Goal: Task Accomplishment & Management: Manage account settings

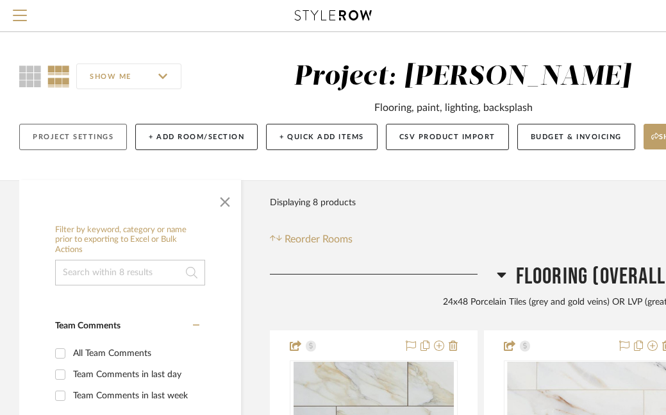
click at [86, 141] on button "Project Settings" at bounding box center [73, 137] width 108 height 26
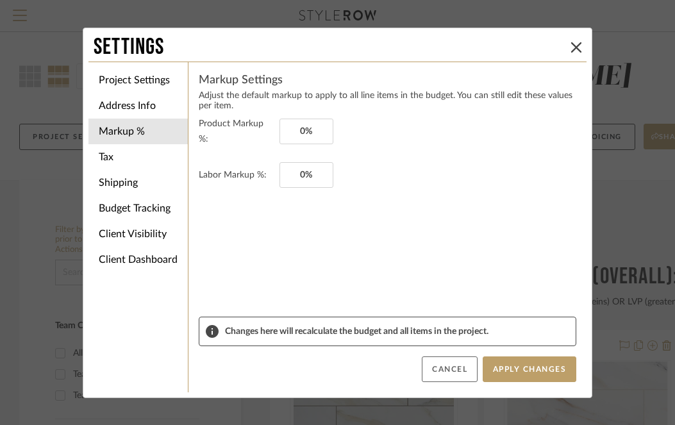
click at [453, 369] on button "Cancel" at bounding box center [450, 370] width 56 height 26
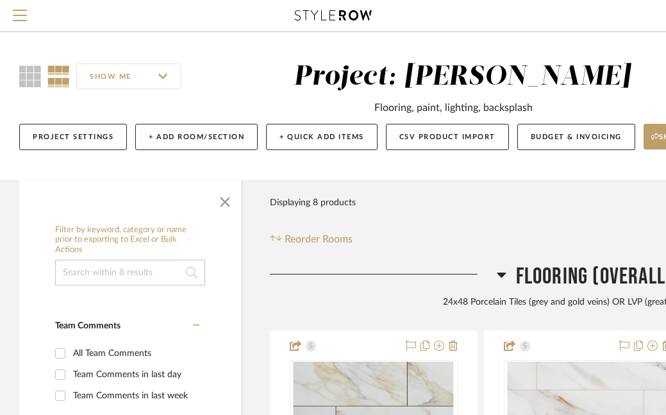
click at [313, 16] on icon at bounding box center [333, 15] width 77 height 10
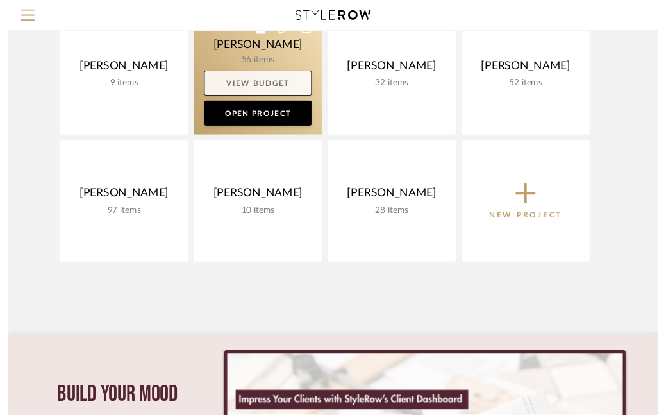
scroll to position [152, 0]
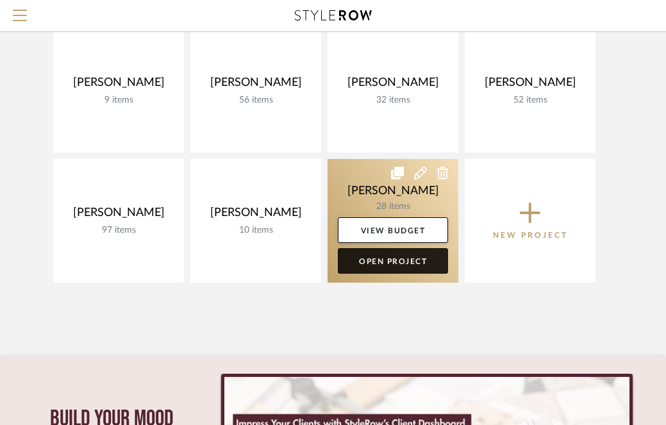
click at [389, 261] on link "Open Project" at bounding box center [393, 261] width 110 height 26
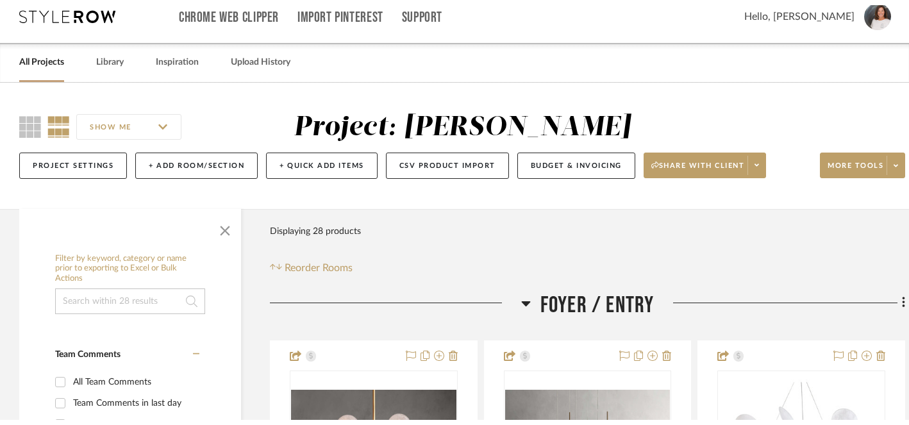
scroll to position [17, 0]
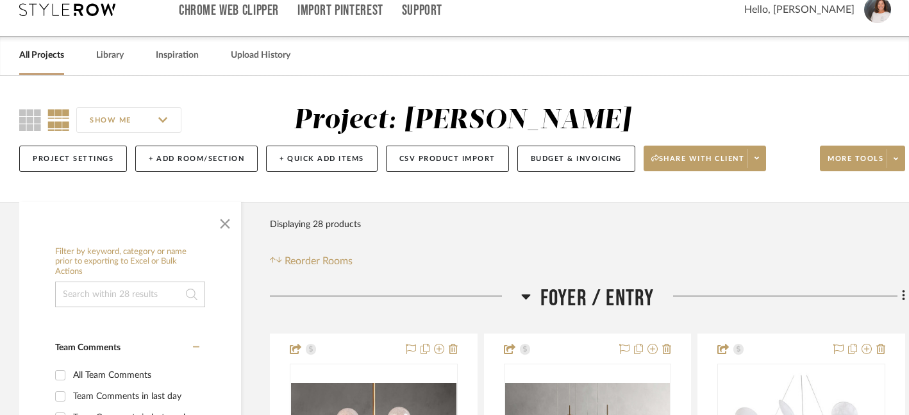
click at [78, 14] on icon at bounding box center [67, 9] width 96 height 13
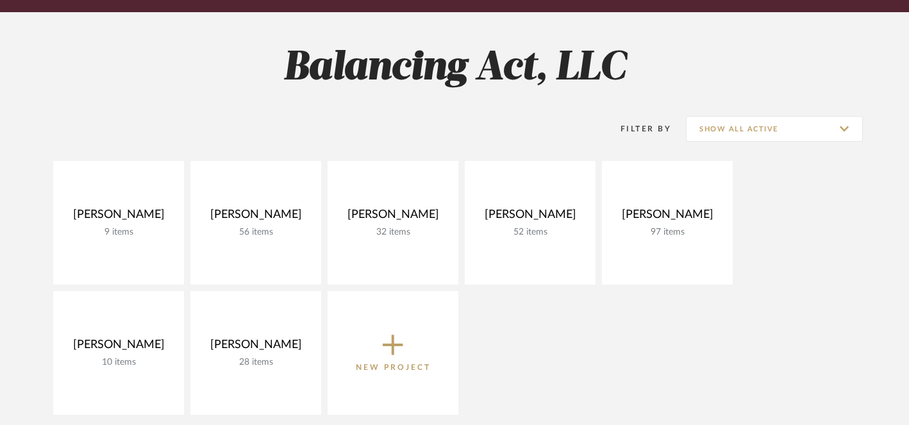
scroll to position [160, 0]
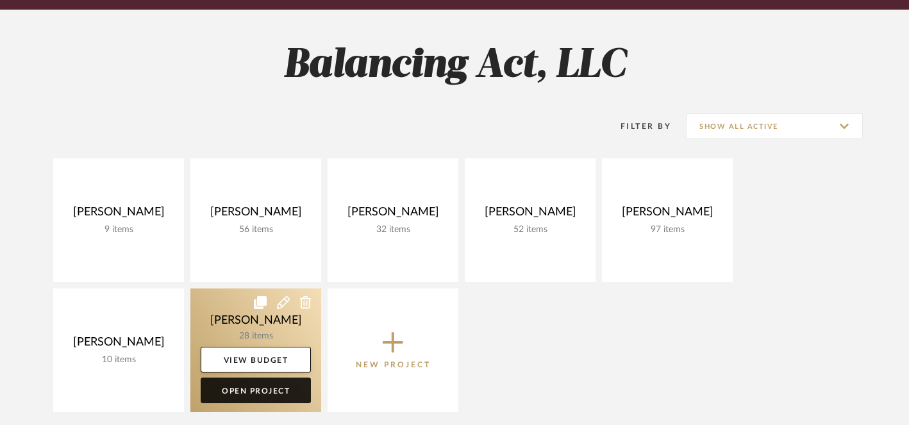
click at [257, 395] on link "Open Project" at bounding box center [256, 391] width 110 height 26
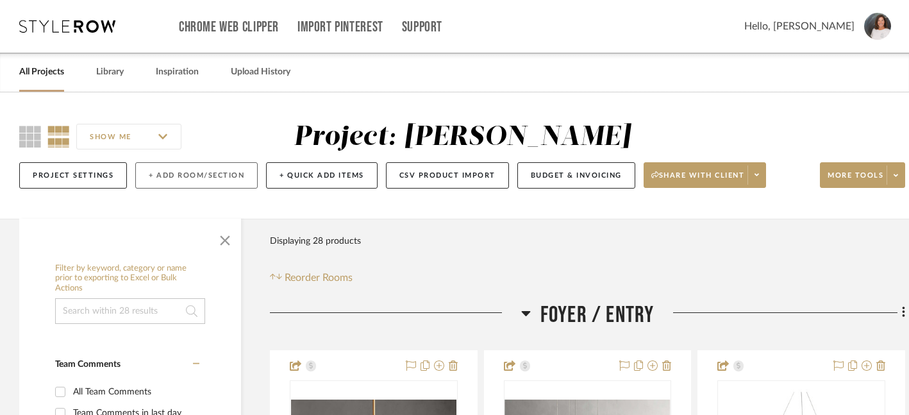
click at [179, 176] on button "+ Add Room/Section" at bounding box center [196, 175] width 122 height 26
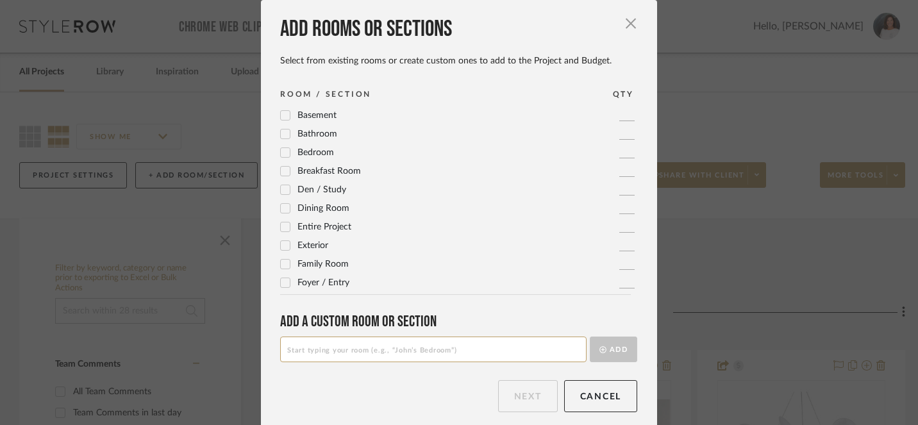
click at [396, 355] on input at bounding box center [433, 350] width 307 height 26
type input "Sensor Systems Conference Room"
click at [614, 350] on button "Add" at bounding box center [613, 350] width 47 height 26
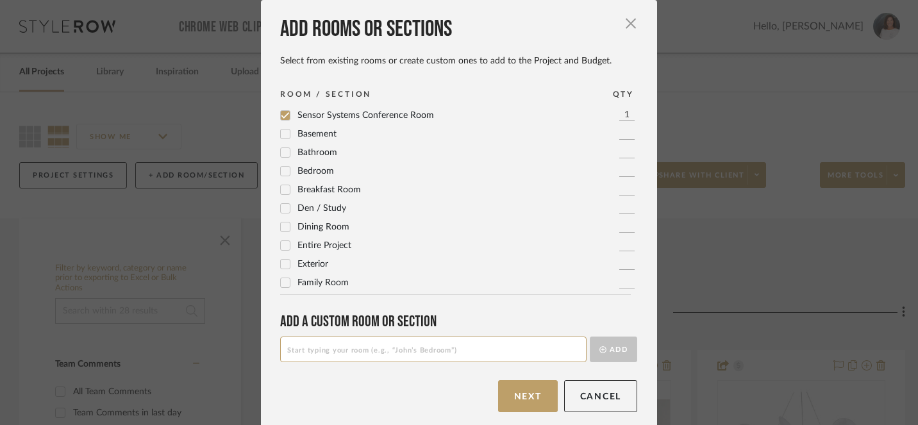
scroll to position [8, 0]
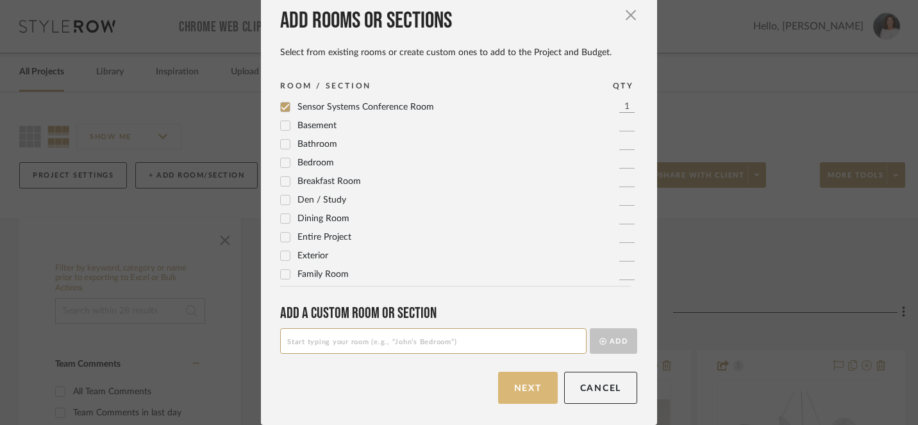
click at [518, 396] on button "Next" at bounding box center [528, 388] width 60 height 32
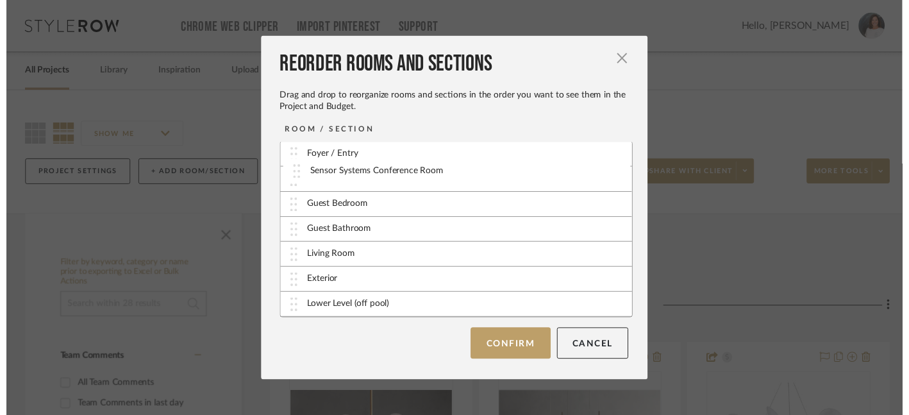
scroll to position [0, 0]
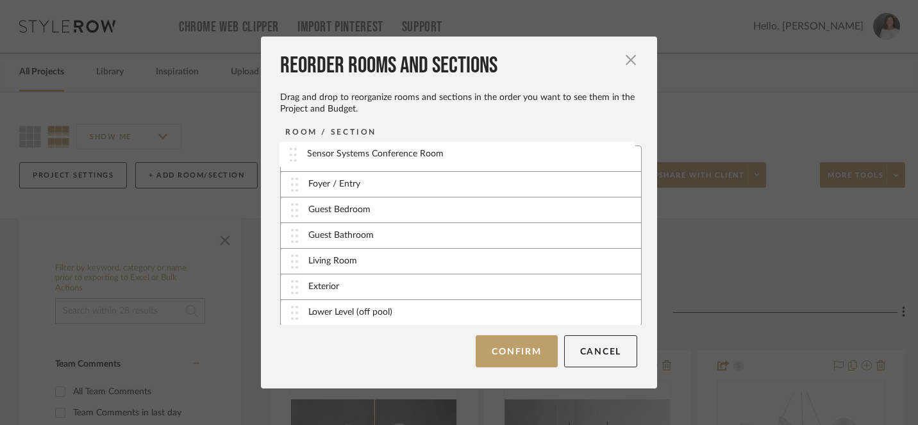
drag, startPoint x: 290, startPoint y: 315, endPoint x: 294, endPoint y: 157, distance: 157.8
click at [518, 351] on button "Confirm" at bounding box center [516, 351] width 81 height 32
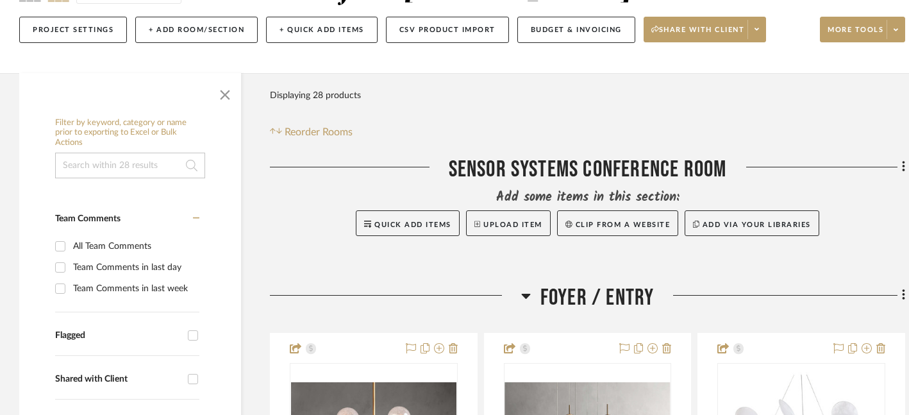
scroll to position [146, 0]
click at [84, 35] on button "Project Settings" at bounding box center [73, 29] width 108 height 26
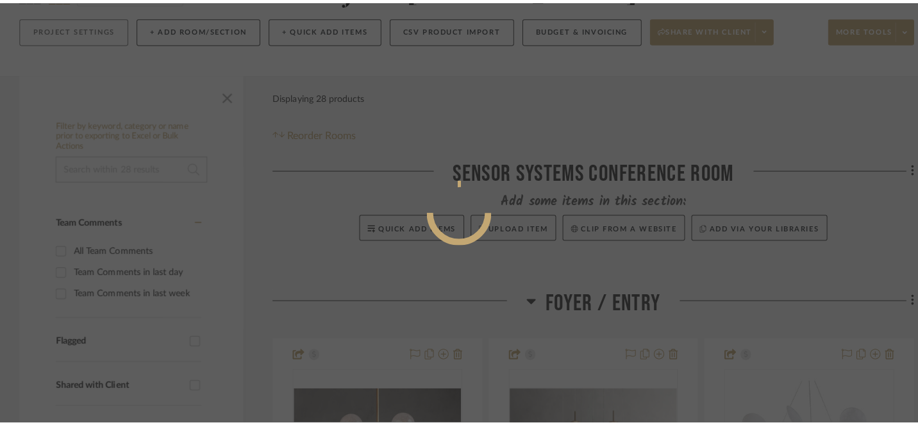
scroll to position [0, 0]
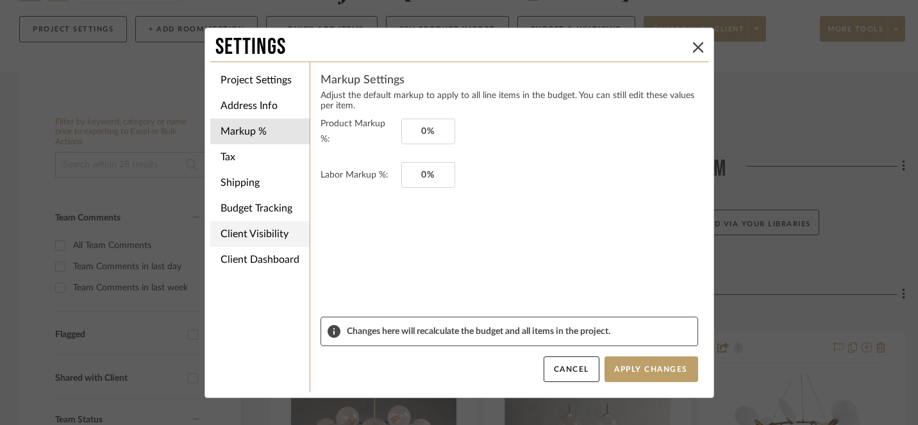
click at [232, 233] on li "Client Visibility" at bounding box center [259, 234] width 99 height 26
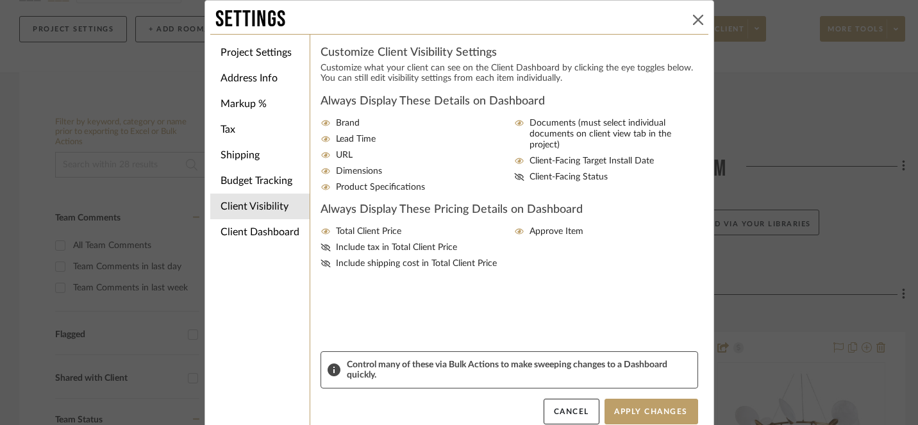
click at [695, 22] on icon at bounding box center [698, 20] width 10 height 10
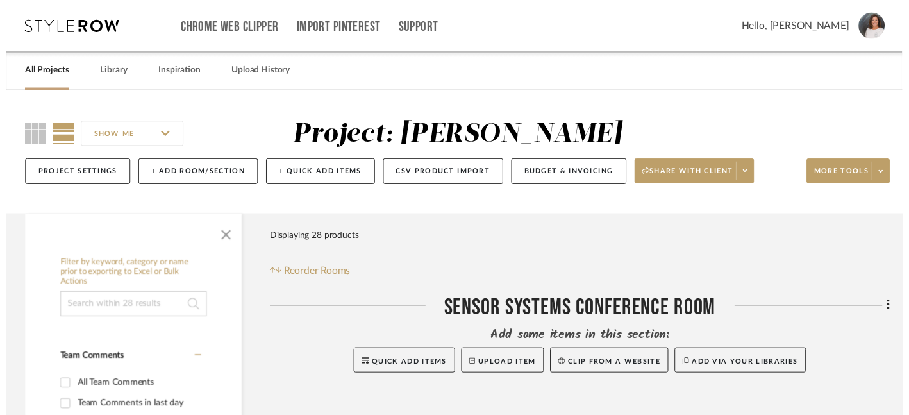
scroll to position [146, 0]
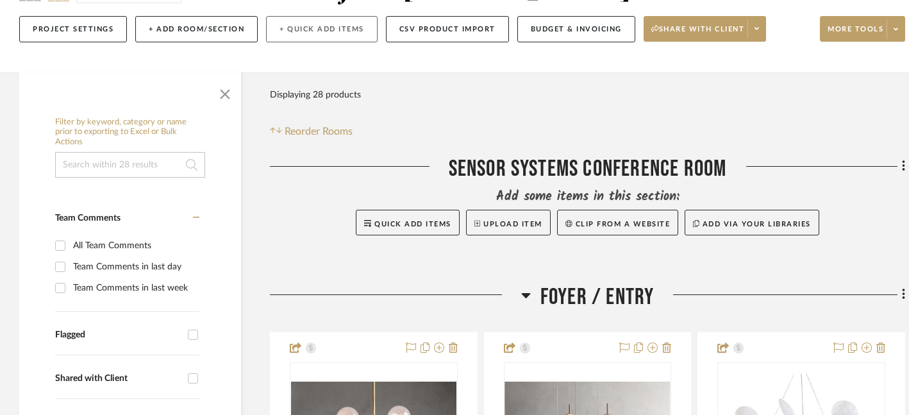
click at [312, 31] on button "+ Quick Add Items" at bounding box center [322, 29] width 112 height 26
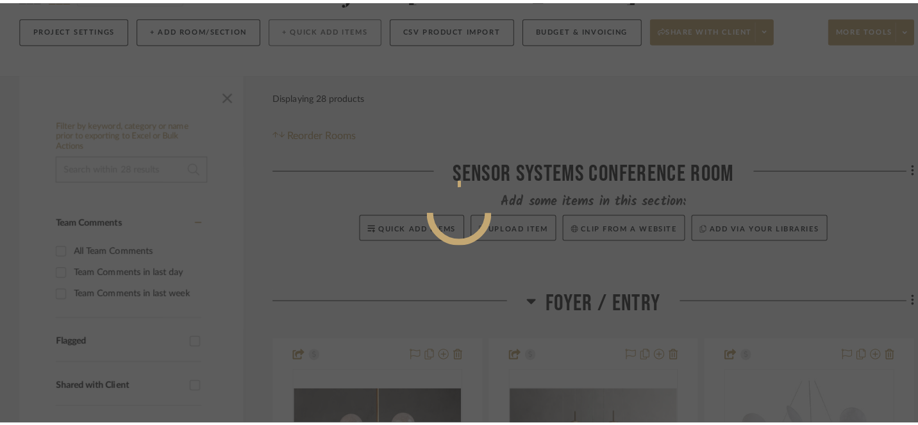
scroll to position [0, 0]
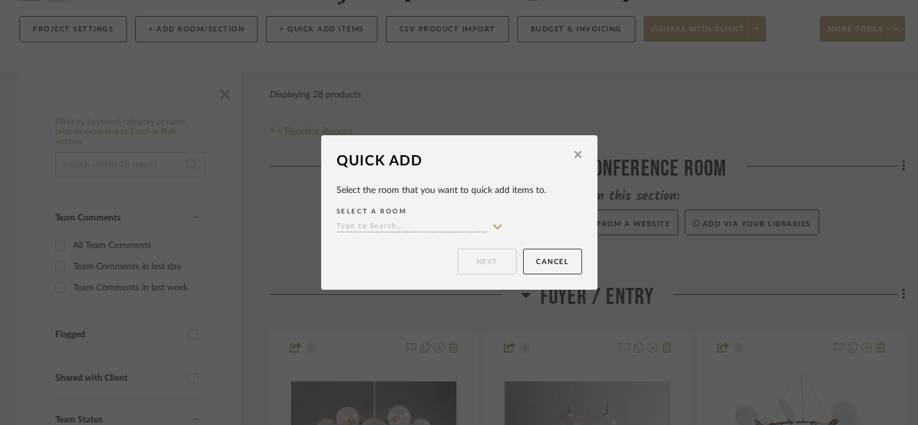
click at [475, 229] on input at bounding box center [412, 227] width 151 height 12
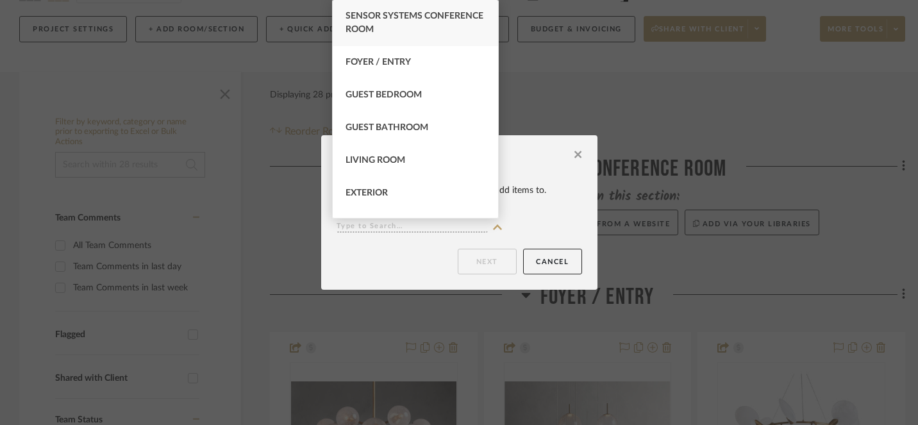
click at [425, 25] on span "Sensor Systems Conference Room" at bounding box center [415, 23] width 138 height 22
type input "Sensor Systems Conference Room"
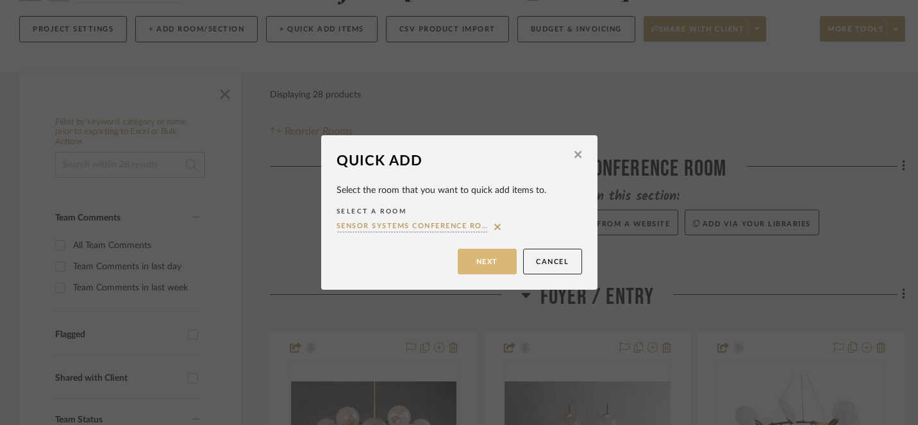
click at [478, 260] on button "Next" at bounding box center [487, 262] width 59 height 26
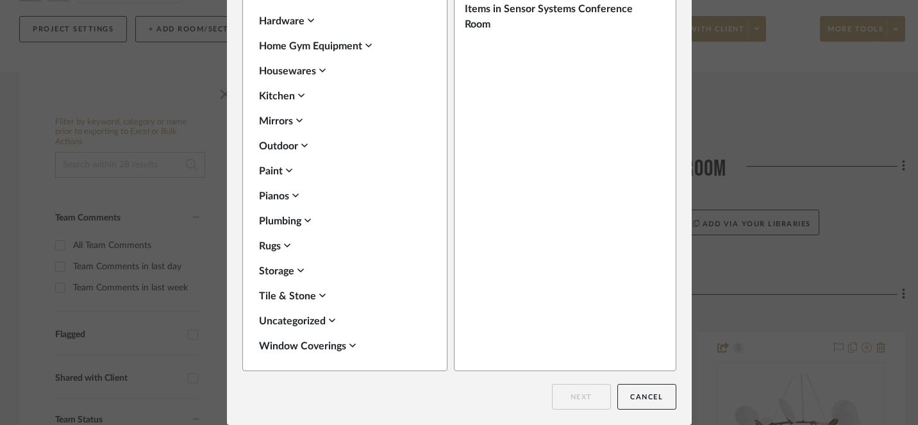
scroll to position [454, 0]
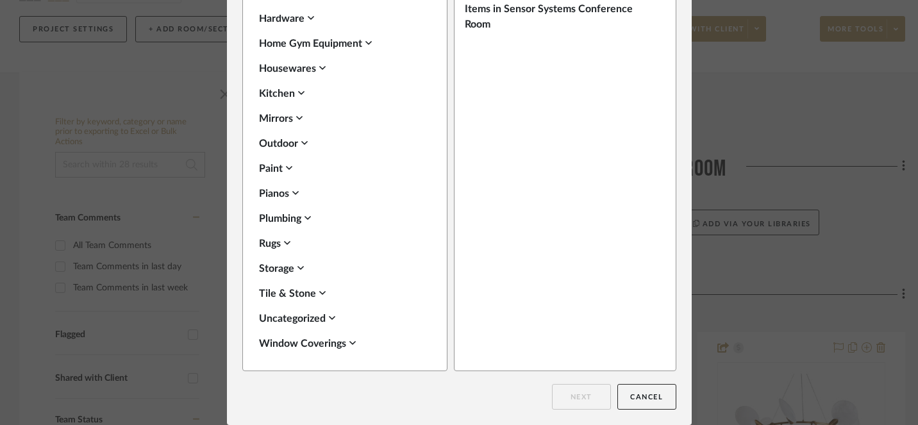
click at [329, 316] on icon at bounding box center [332, 318] width 6 height 10
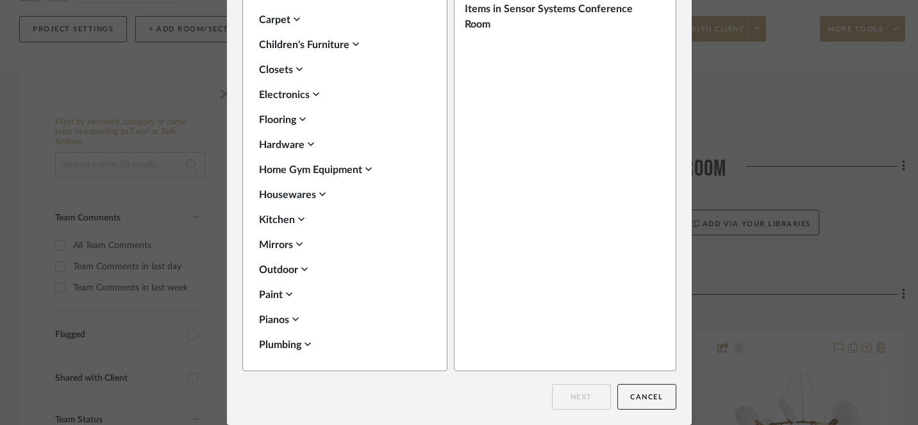
scroll to position [324, 0]
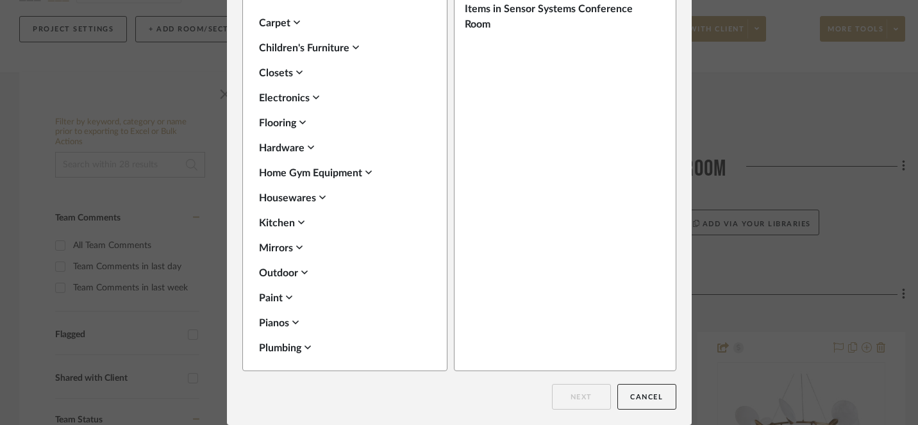
click at [302, 272] on icon at bounding box center [304, 272] width 6 height 10
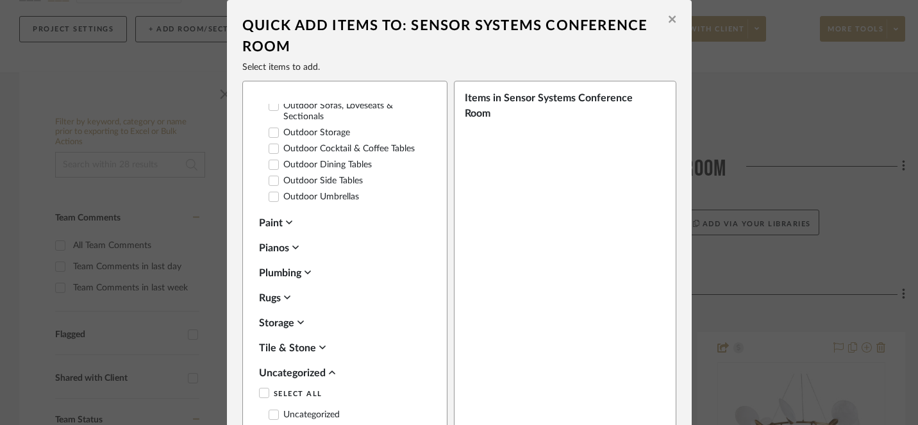
scroll to position [89, 0]
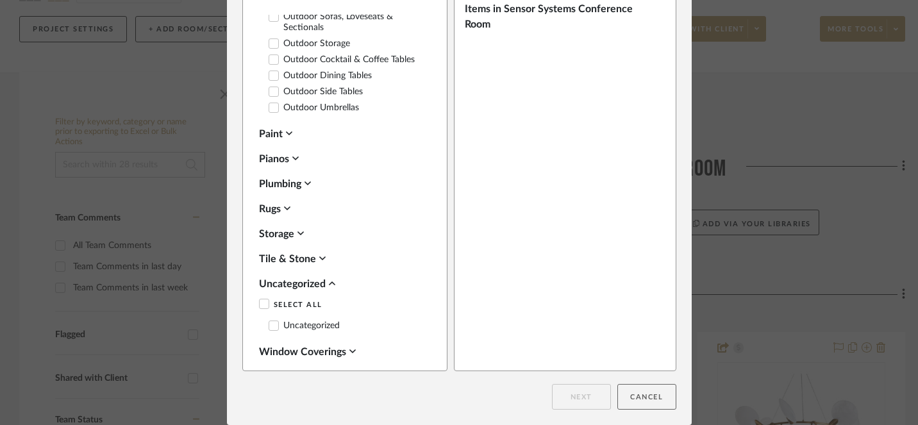
click at [653, 400] on button "Cancel" at bounding box center [647, 397] width 59 height 26
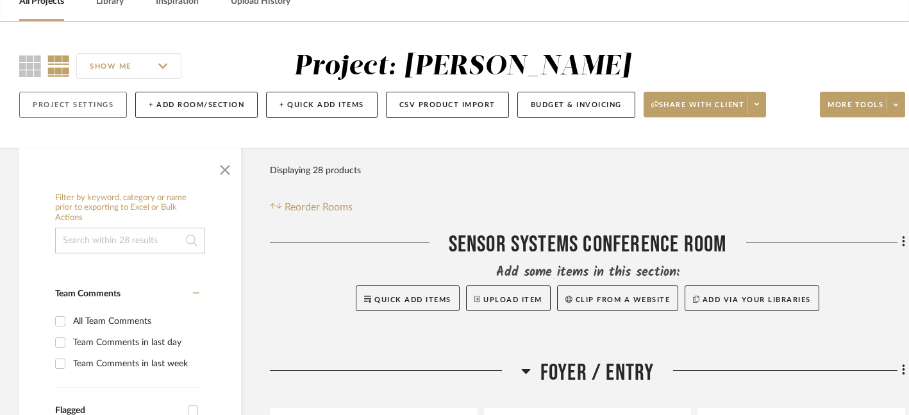
scroll to position [0, 0]
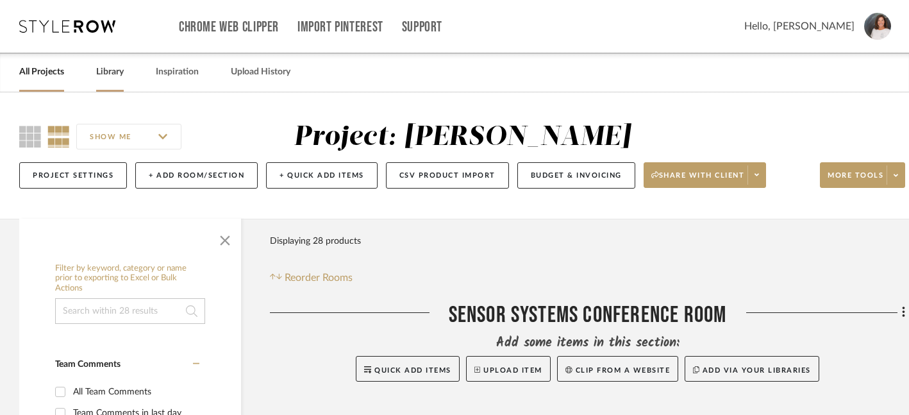
click at [109, 76] on link "Library" at bounding box center [110, 71] width 28 height 17
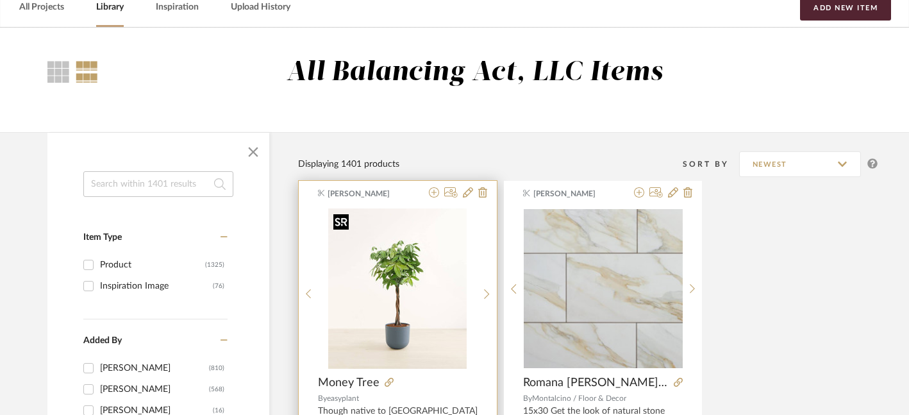
scroll to position [72, 0]
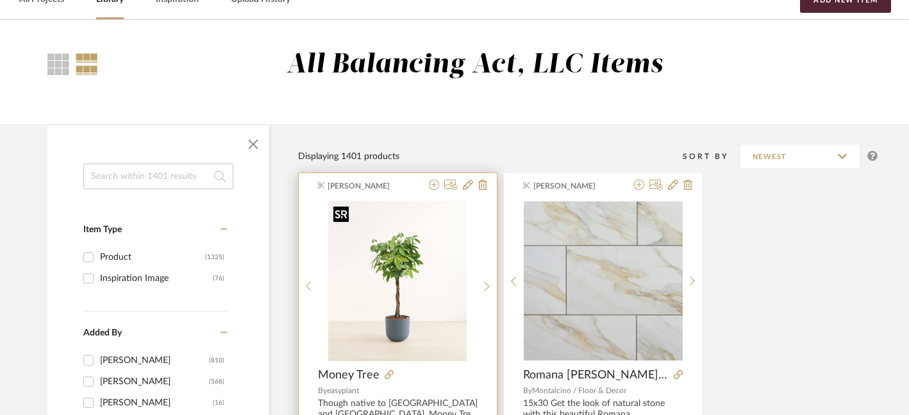
click at [392, 308] on img "0" at bounding box center [397, 281] width 139 height 160
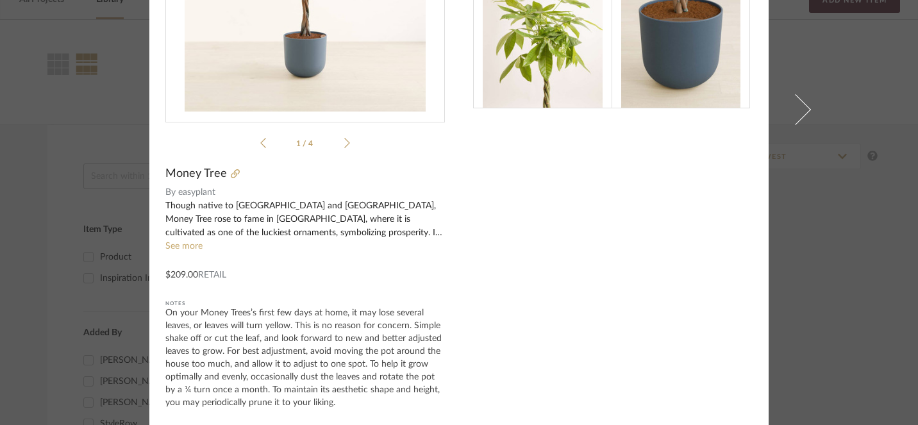
scroll to position [0, 0]
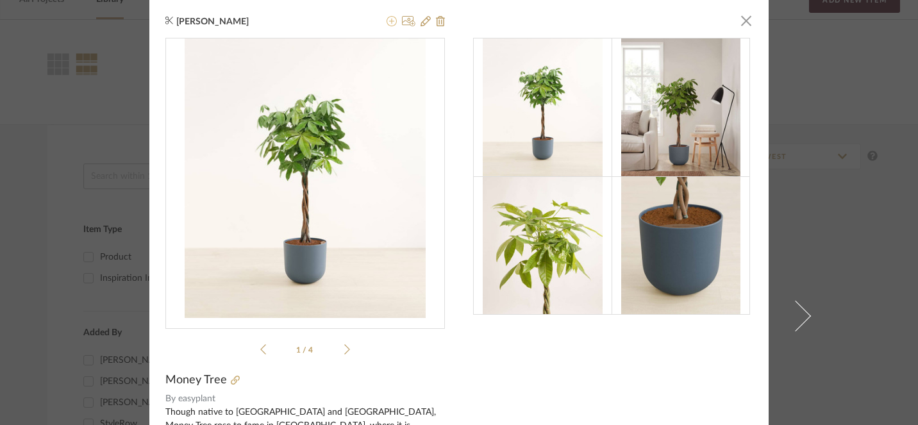
click at [387, 22] on icon at bounding box center [392, 21] width 10 height 10
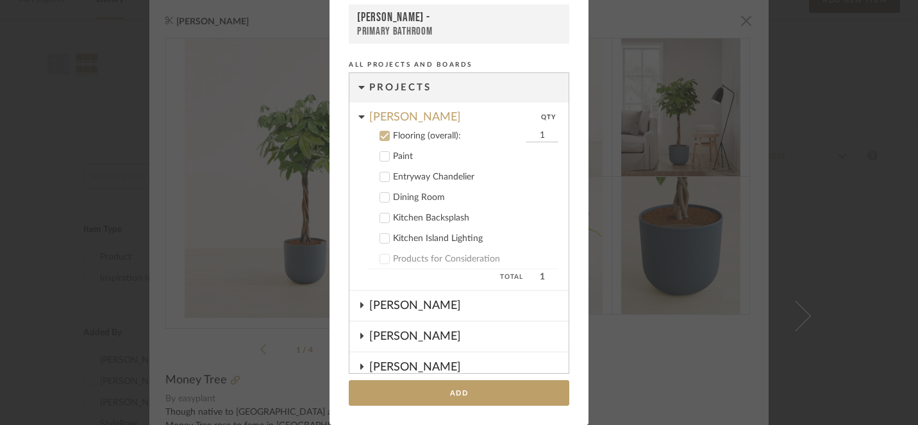
click at [383, 133] on icon at bounding box center [385, 136] width 8 height 6
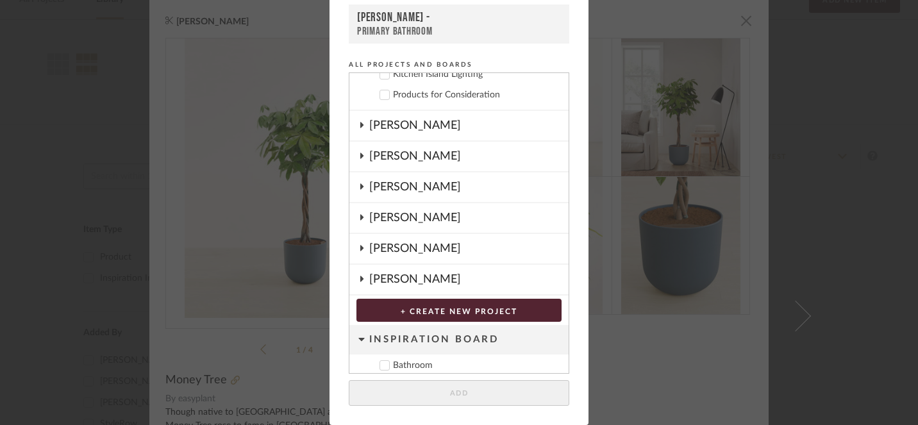
scroll to position [168, 0]
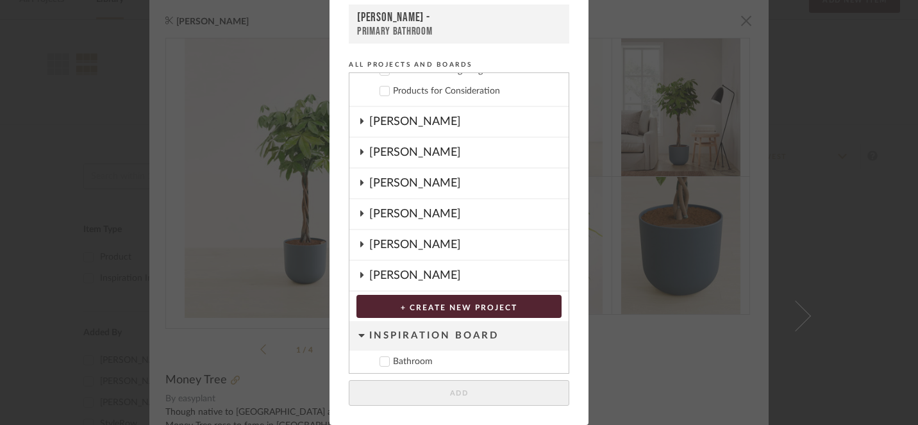
click at [360, 277] on icon at bounding box center [361, 275] width 3 height 6
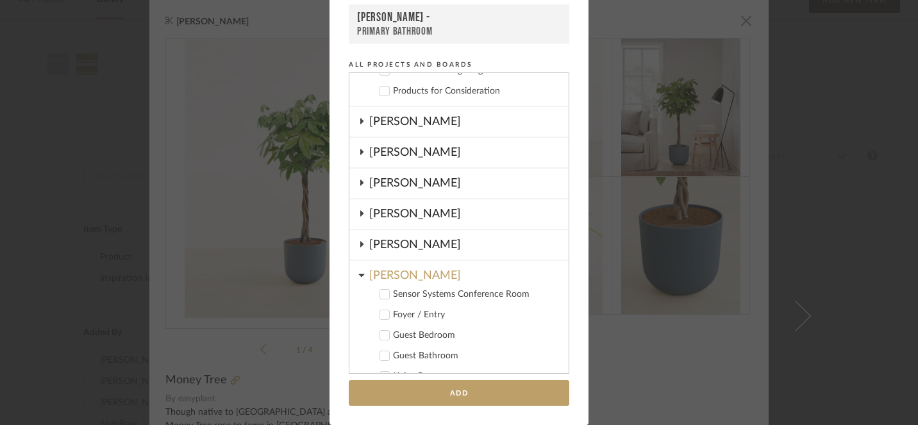
click at [381, 295] on icon at bounding box center [384, 294] width 9 height 9
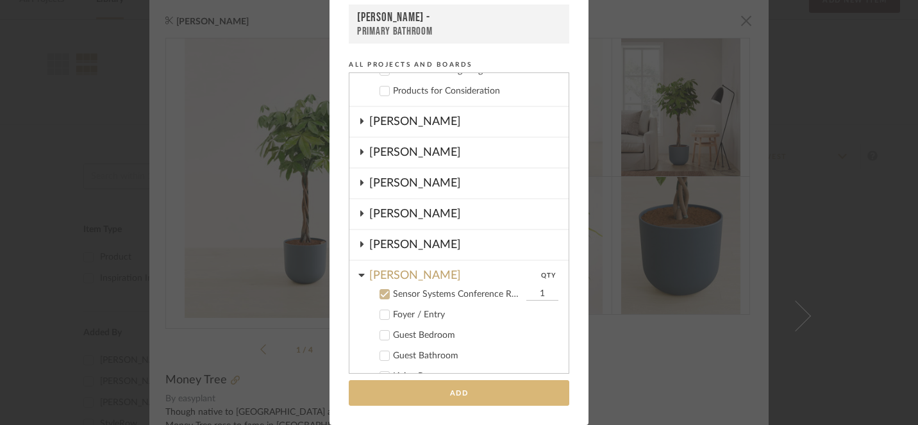
click at [455, 391] on button "Add" at bounding box center [459, 393] width 221 height 26
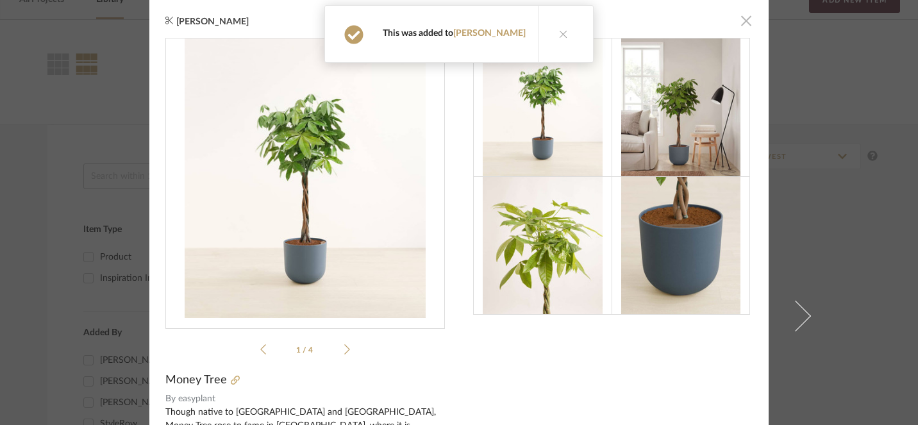
click at [741, 23] on span "button" at bounding box center [747, 21] width 26 height 26
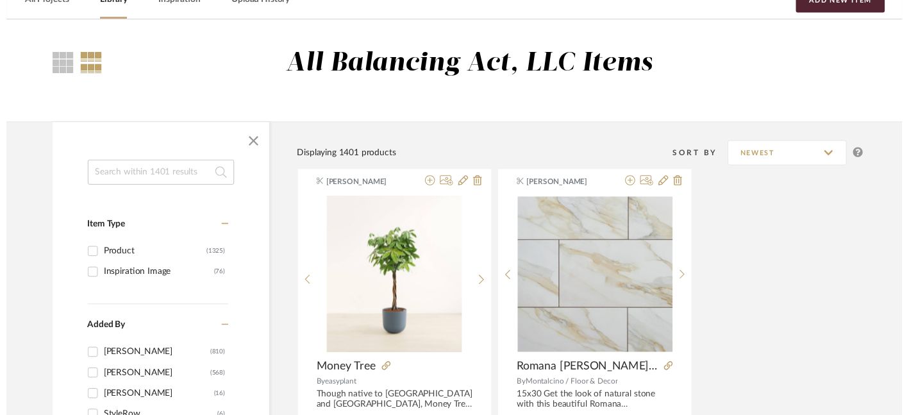
scroll to position [72, 0]
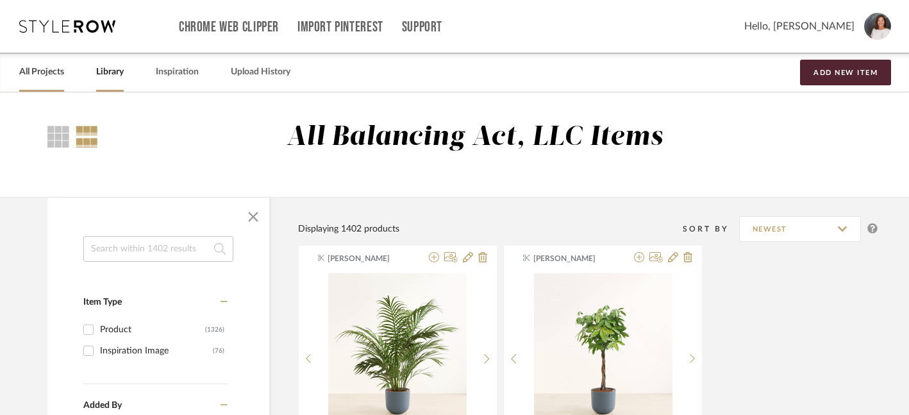
click at [44, 74] on link "All Projects" at bounding box center [41, 71] width 45 height 17
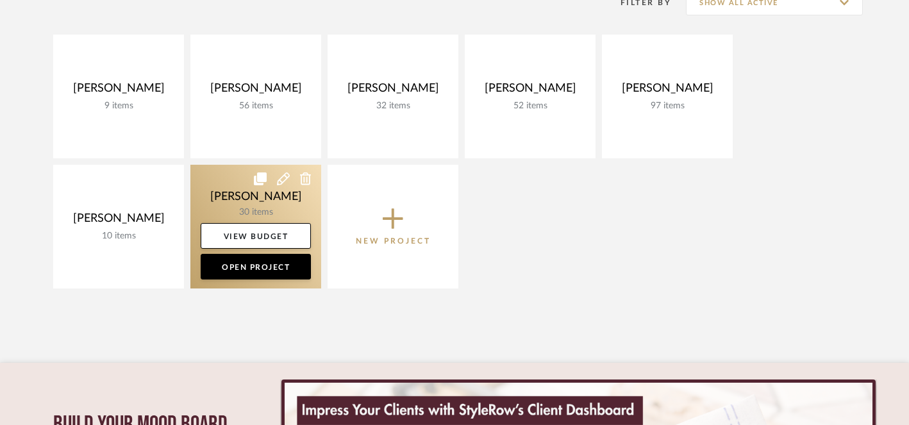
scroll to position [283, 0]
click at [273, 267] on link "Open Project" at bounding box center [256, 268] width 110 height 26
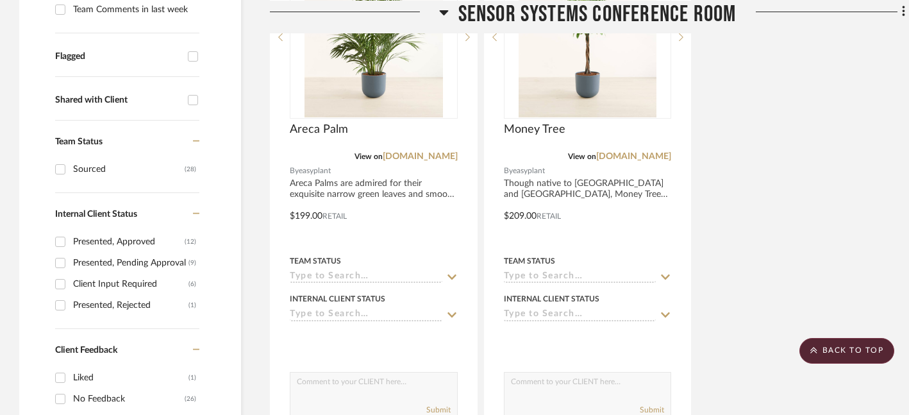
scroll to position [426, 0]
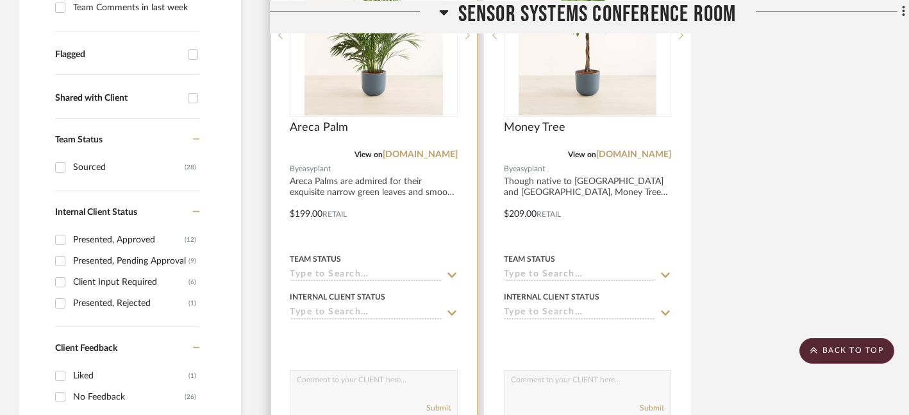
click at [453, 273] on icon at bounding box center [452, 275] width 12 height 10
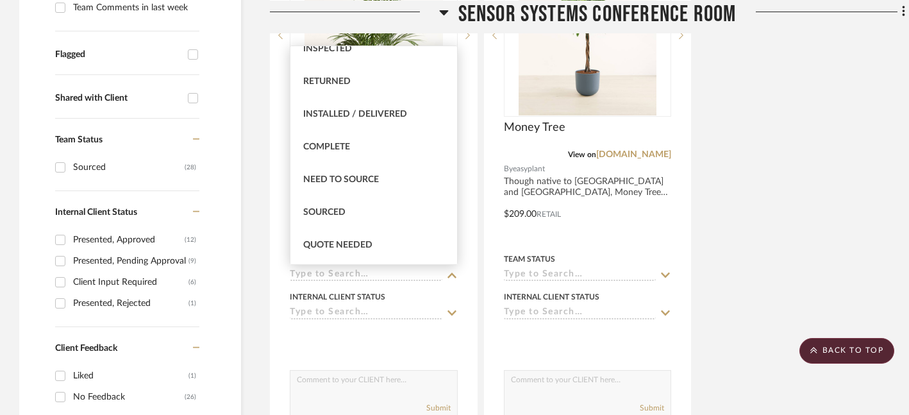
scroll to position [276, 0]
click at [347, 207] on div "Sourced" at bounding box center [374, 211] width 167 height 33
type input "8/19/2025"
type input "Sourced"
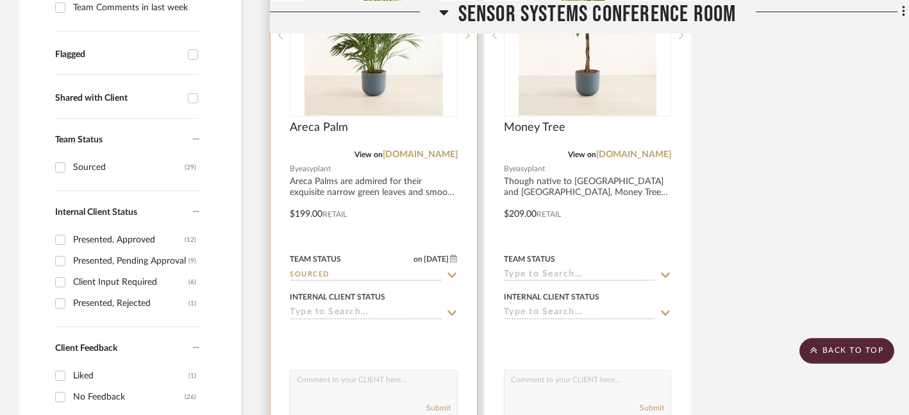
click at [453, 314] on icon at bounding box center [452, 312] width 9 height 5
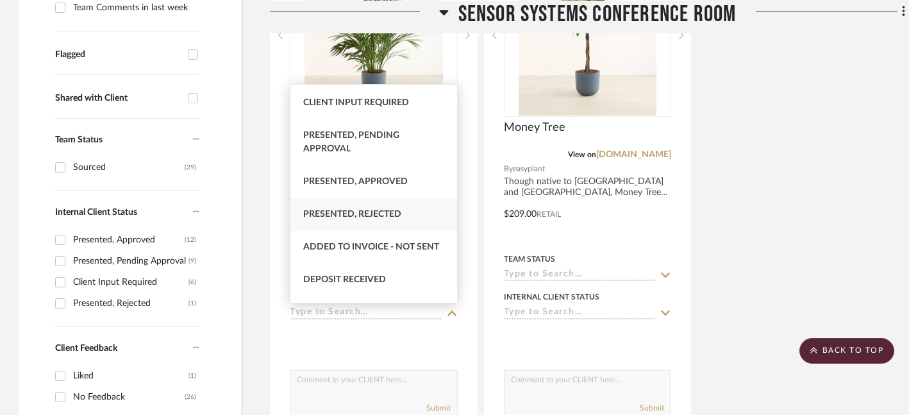
scroll to position [95, 0]
click at [375, 152] on div "Presented, Pending Approval" at bounding box center [374, 144] width 167 height 46
type input "8/19/2025"
type input "Presented, Pending Approval"
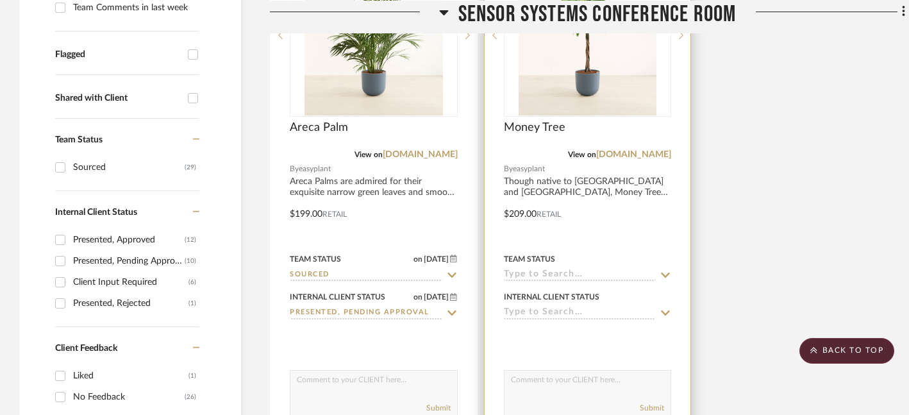
click at [666, 276] on icon at bounding box center [666, 275] width 9 height 5
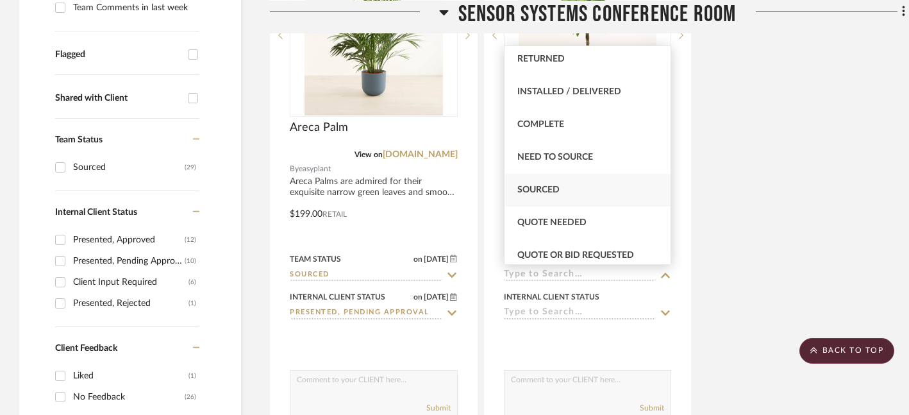
scroll to position [299, 0]
click at [557, 184] on span "Sourced" at bounding box center [539, 188] width 42 height 9
type input "8/19/2025"
type input "Sourced"
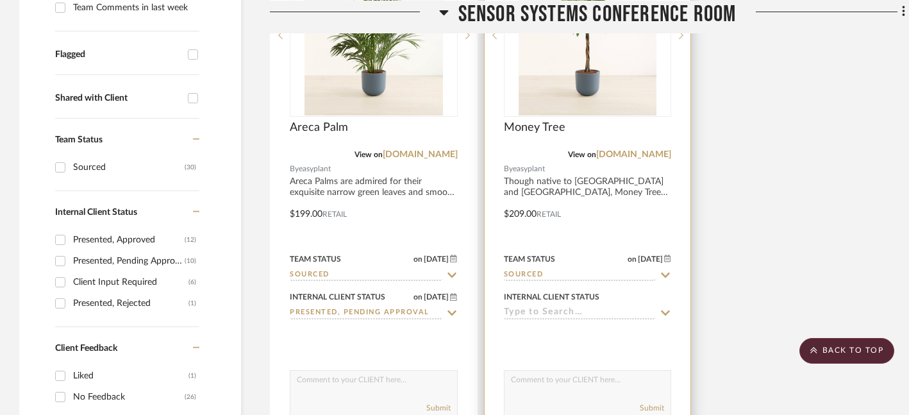
click at [668, 313] on icon at bounding box center [666, 312] width 9 height 5
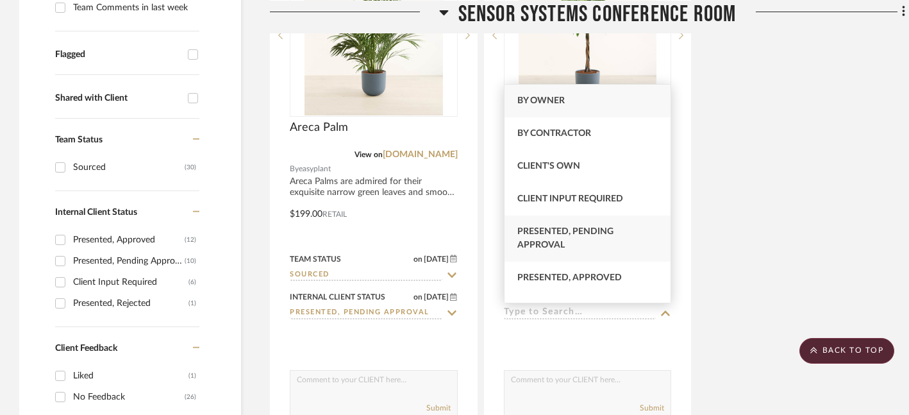
click at [593, 228] on span "Presented, Pending Approval" at bounding box center [566, 238] width 96 height 22
type input "[DATE]"
type input "Presented, Pending Approval"
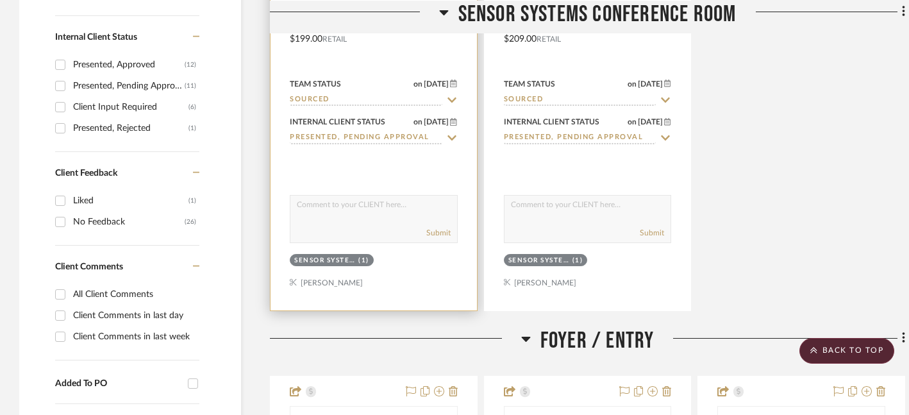
scroll to position [607, 0]
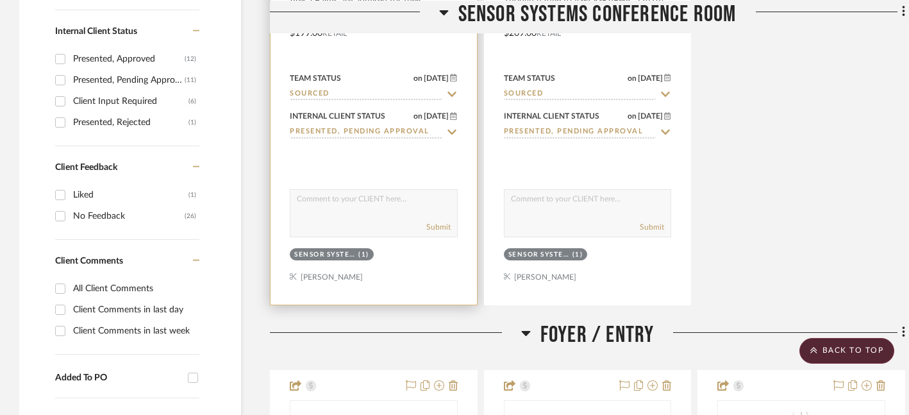
click at [392, 203] on textarea at bounding box center [374, 202] width 167 height 24
click at [299, 200] on textarea "Pet-friendly option" at bounding box center [374, 202] width 167 height 24
click at [391, 221] on div "Submit" at bounding box center [374, 228] width 167 height 18
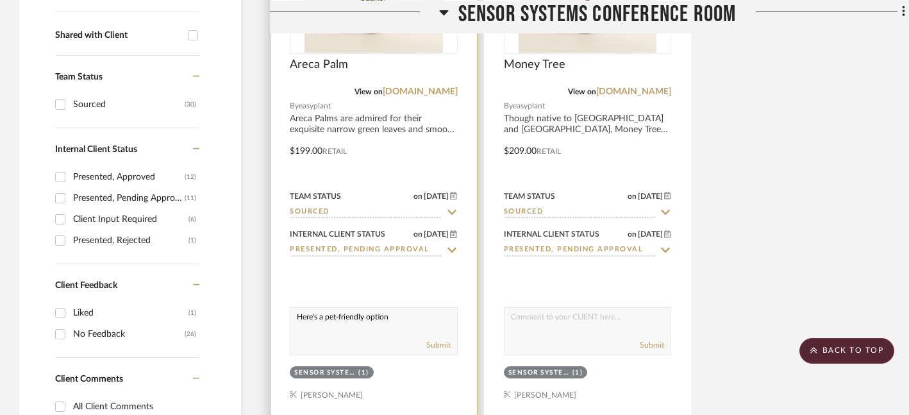
scroll to position [490, 0]
click at [405, 319] on textarea "Here's a pet-friendly option" at bounding box center [374, 319] width 167 height 24
drag, startPoint x: 296, startPoint y: 317, endPoint x: 399, endPoint y: 318, distance: 103.3
click at [394, 330] on textarea "Here's a pet-friendly option..." at bounding box center [374, 319] width 167 height 24
drag, startPoint x: 297, startPoint y: 317, endPoint x: 406, endPoint y: 321, distance: 109.1
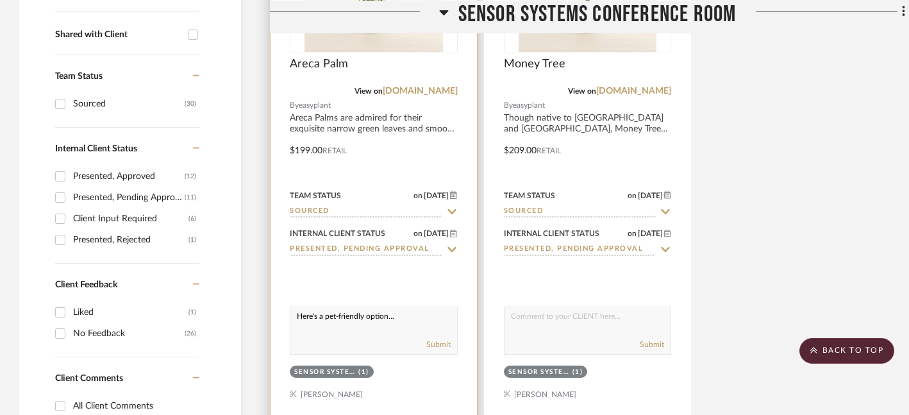
click at [406, 321] on textarea "Here's a pet-friendly option..." at bounding box center [374, 319] width 167 height 24
type textarea "Here's a pet-friendly option..."
click at [441, 347] on button "Submit" at bounding box center [438, 345] width 24 height 12
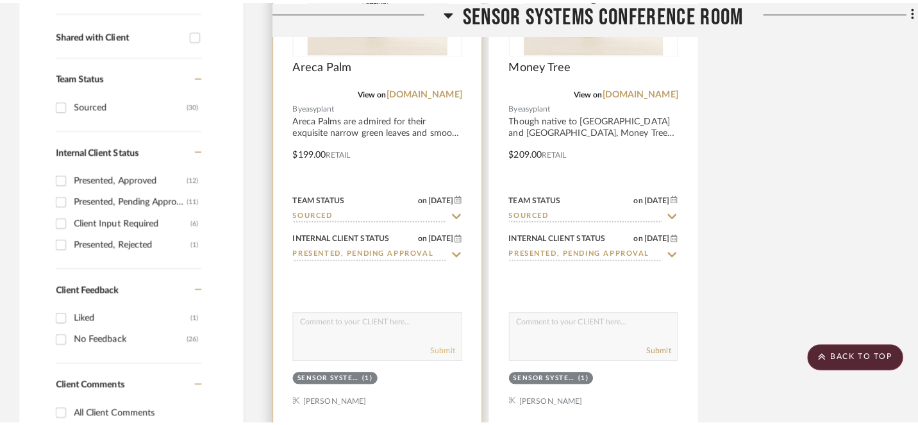
scroll to position [0, 0]
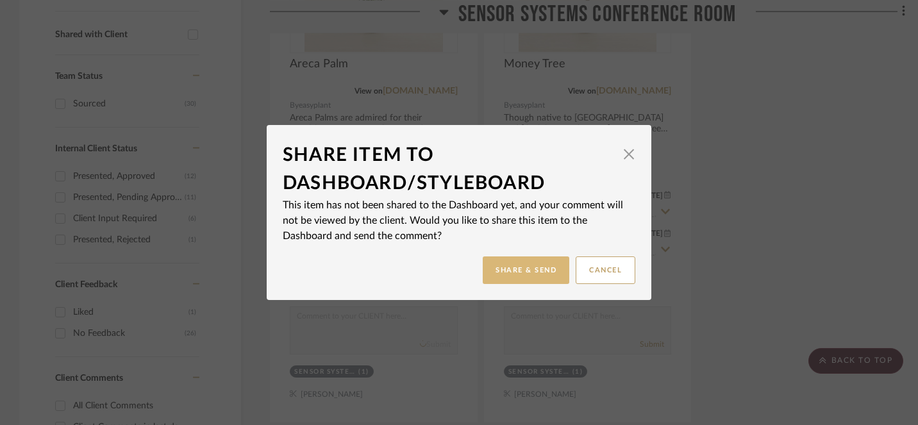
click at [493, 271] on button "Share & Send" at bounding box center [526, 271] width 87 height 28
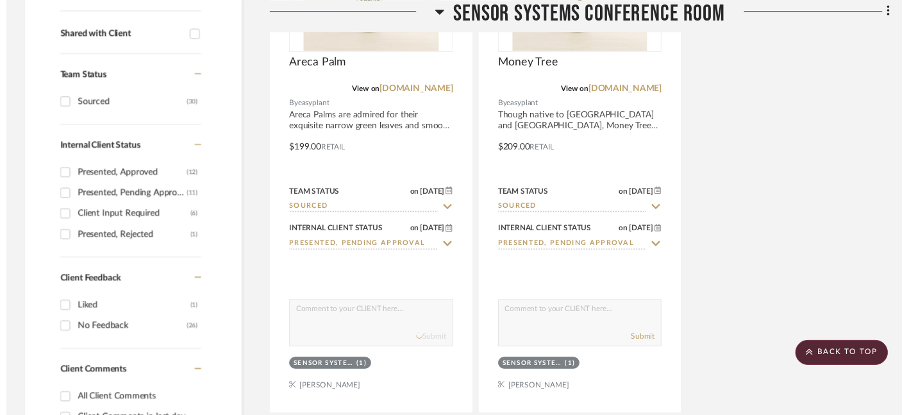
scroll to position [490, 0]
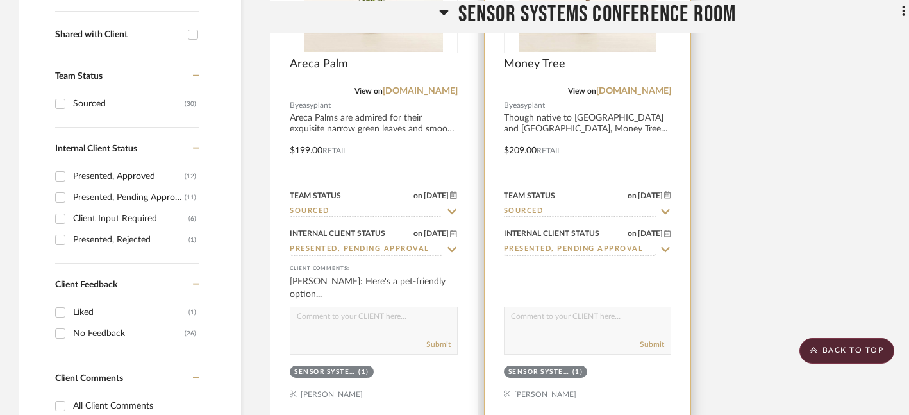
click at [560, 319] on textarea at bounding box center [588, 319] width 167 height 24
paste textarea "Here's a pet-friendly option..."
type textarea "Here's a pet-friendly option..."
click at [653, 343] on button "Submit" at bounding box center [652, 345] width 24 height 12
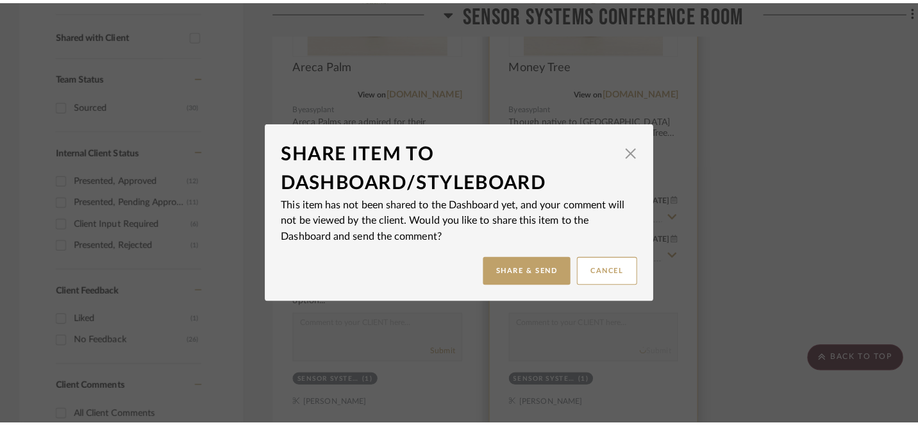
scroll to position [0, 0]
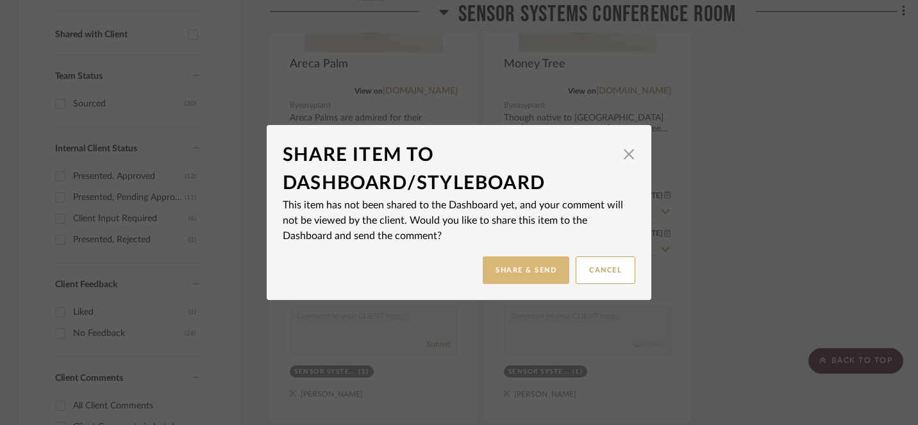
click at [522, 279] on button "Share & Send" at bounding box center [526, 271] width 87 height 28
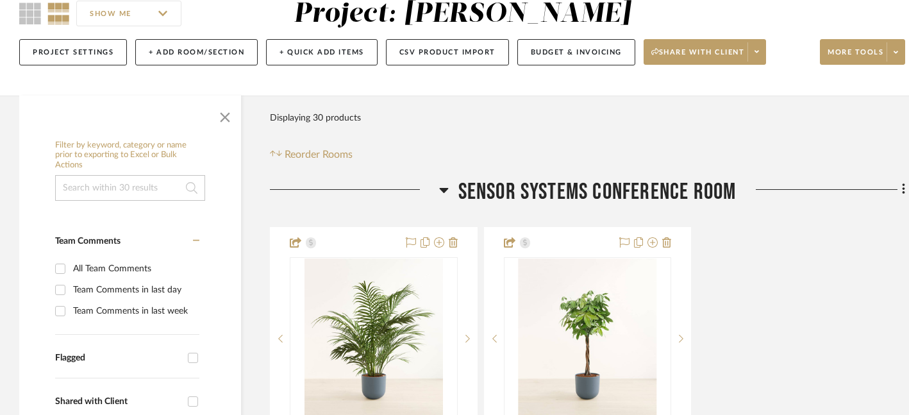
scroll to position [122, 0]
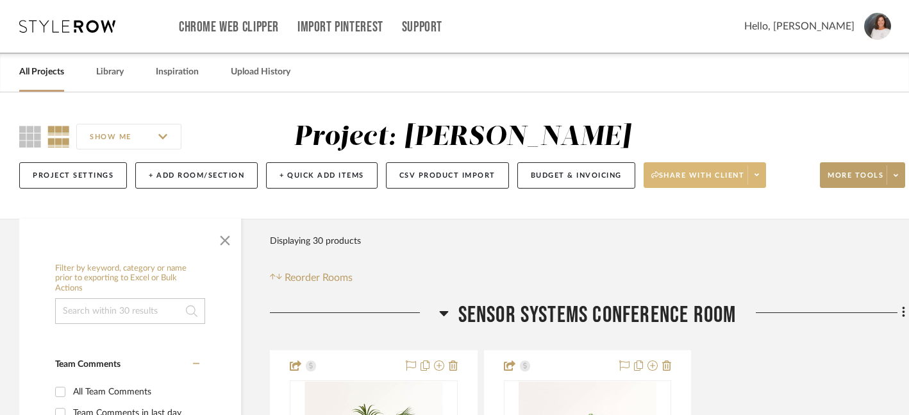
click at [698, 174] on span "Share with client" at bounding box center [699, 180] width 94 height 19
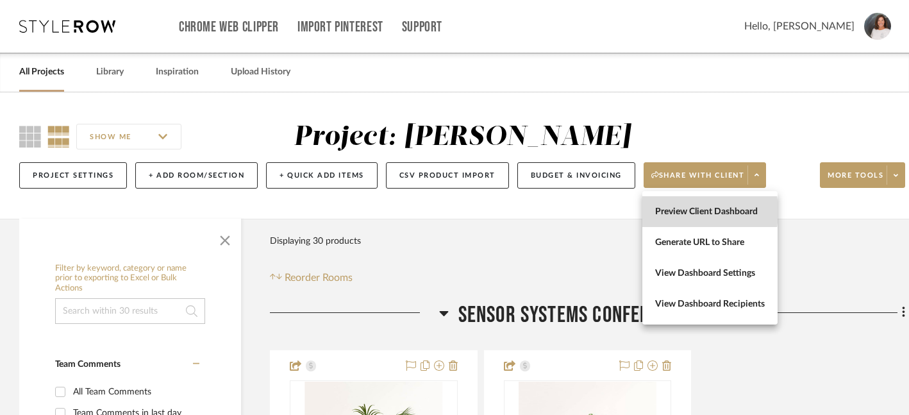
click at [676, 212] on span "Preview Client Dashboard" at bounding box center [710, 211] width 110 height 11
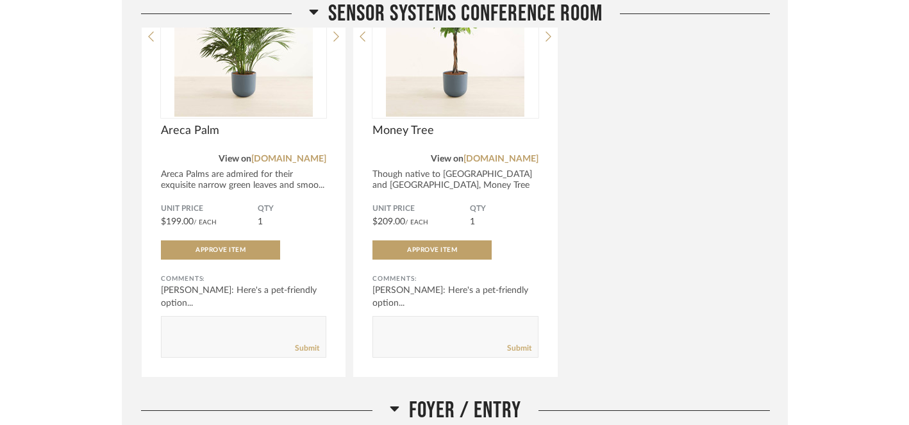
scroll to position [221, 0]
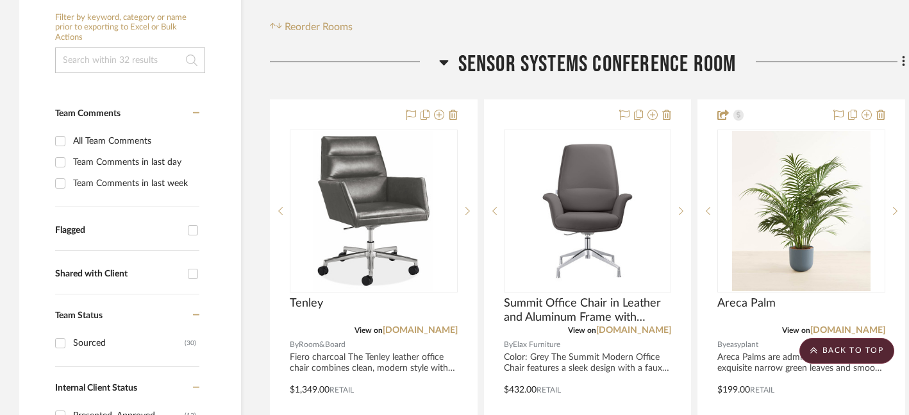
scroll to position [190, 0]
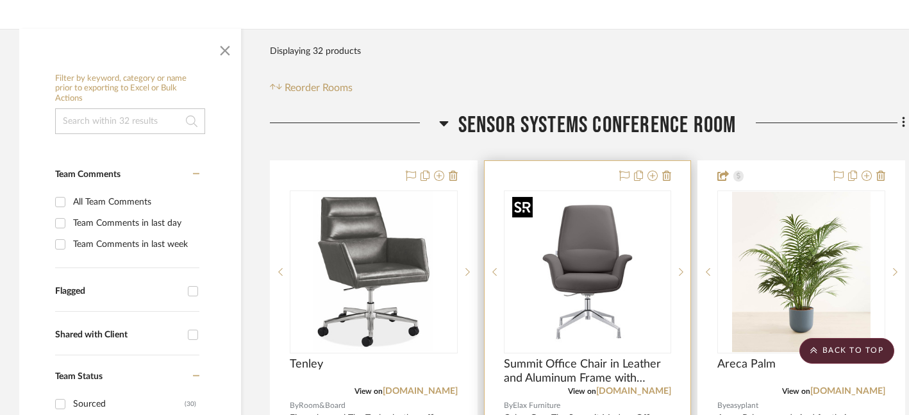
click at [592, 249] on img "0" at bounding box center [587, 272] width 160 height 160
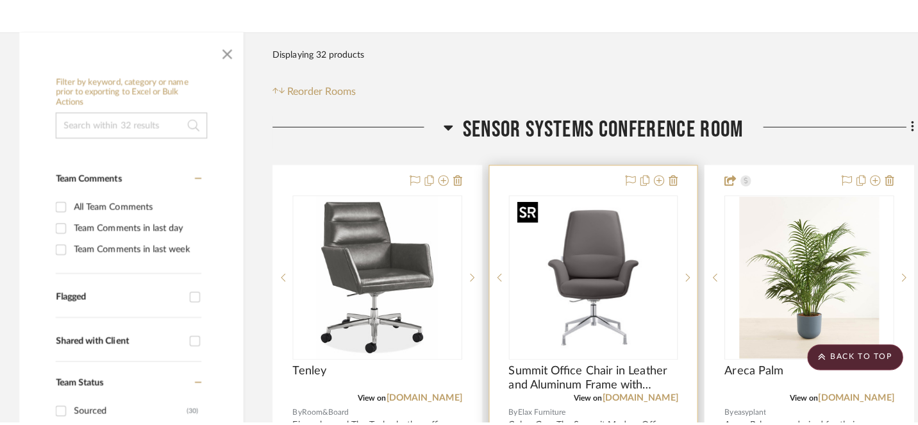
scroll to position [0, 0]
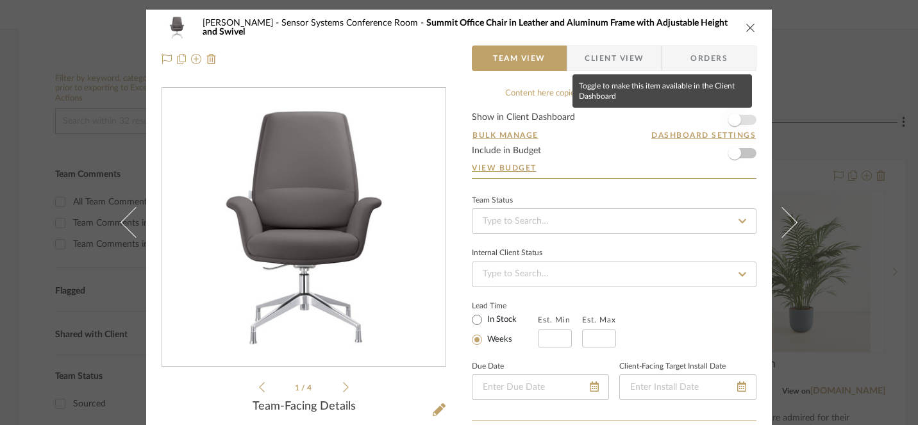
click at [733, 120] on span "button" at bounding box center [735, 120] width 13 height 13
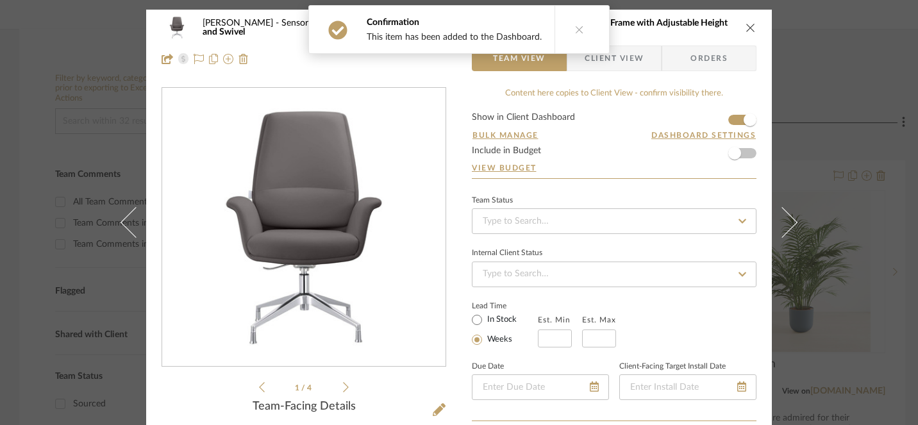
click at [750, 30] on icon "close" at bounding box center [751, 27] width 10 height 10
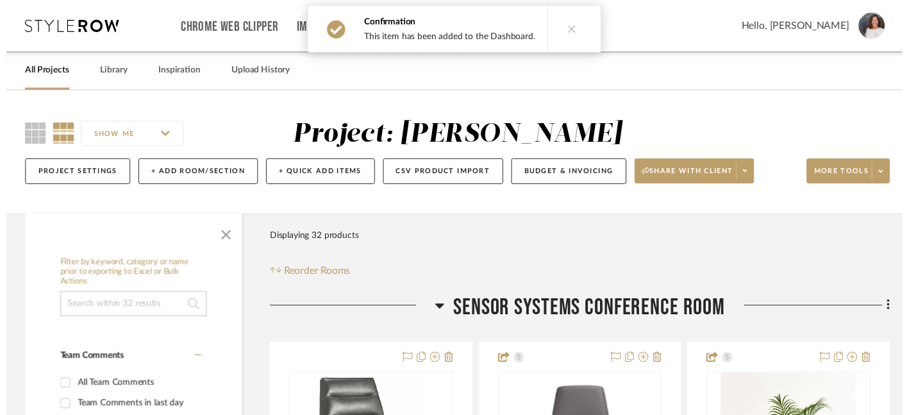
scroll to position [190, 0]
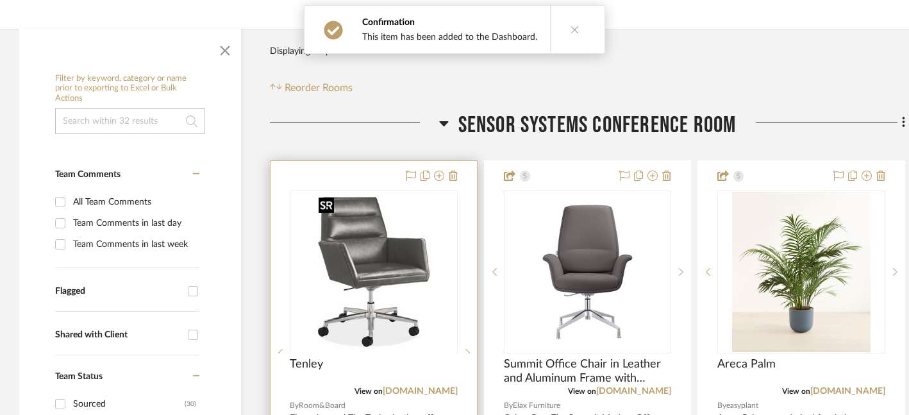
click at [367, 268] on div at bounding box center [374, 352] width 168 height 324
click at [369, 261] on img "0" at bounding box center [374, 272] width 120 height 160
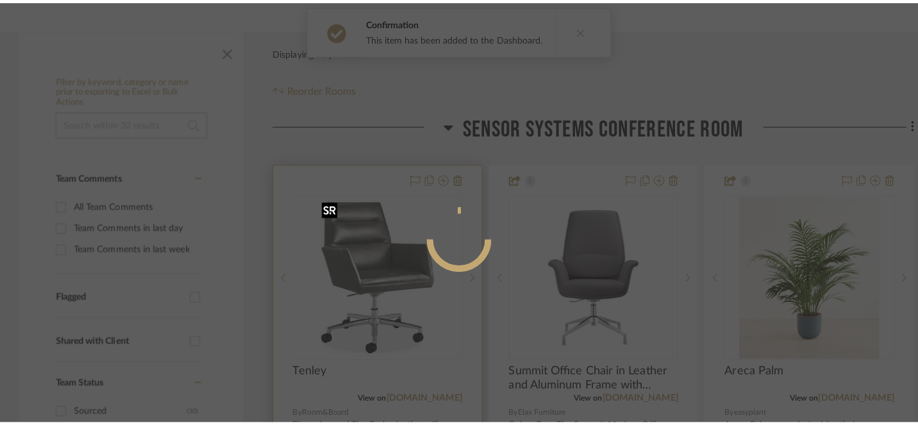
scroll to position [0, 0]
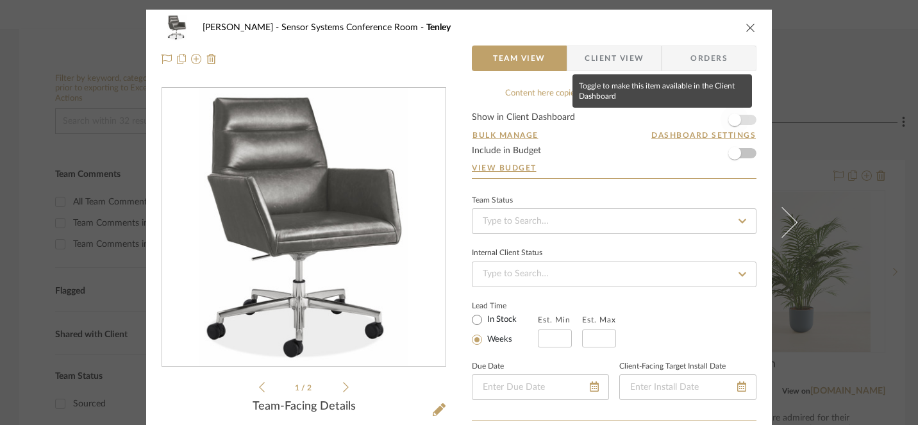
click at [731, 120] on span "button" at bounding box center [735, 120] width 13 height 13
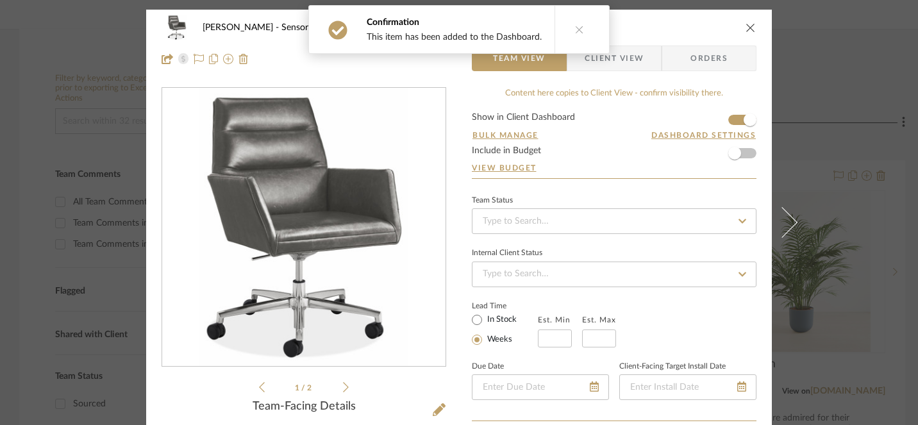
click at [749, 24] on icon "close" at bounding box center [751, 27] width 10 height 10
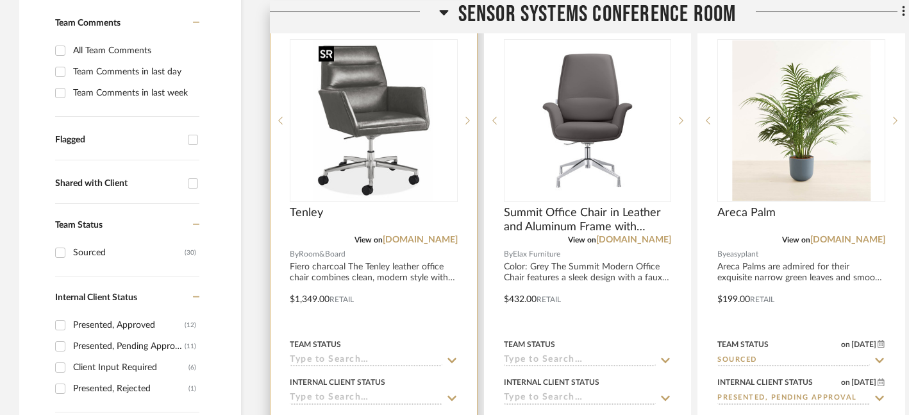
scroll to position [342, 0]
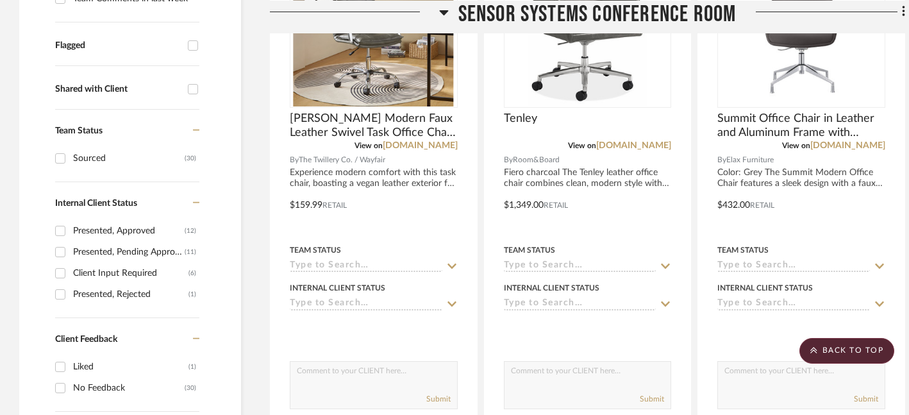
scroll to position [450, 0]
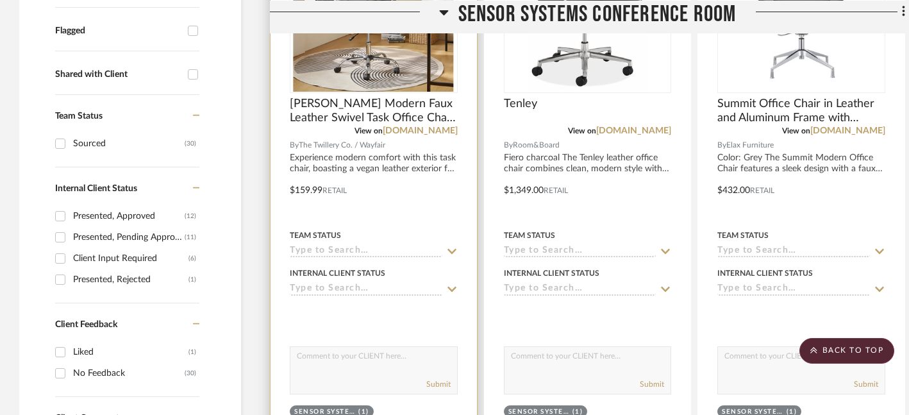
click at [451, 252] on icon at bounding box center [452, 251] width 9 height 5
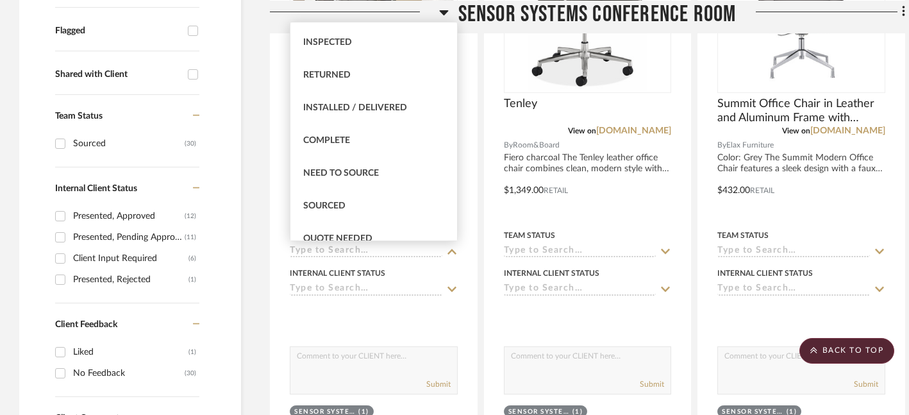
scroll to position [284, 0]
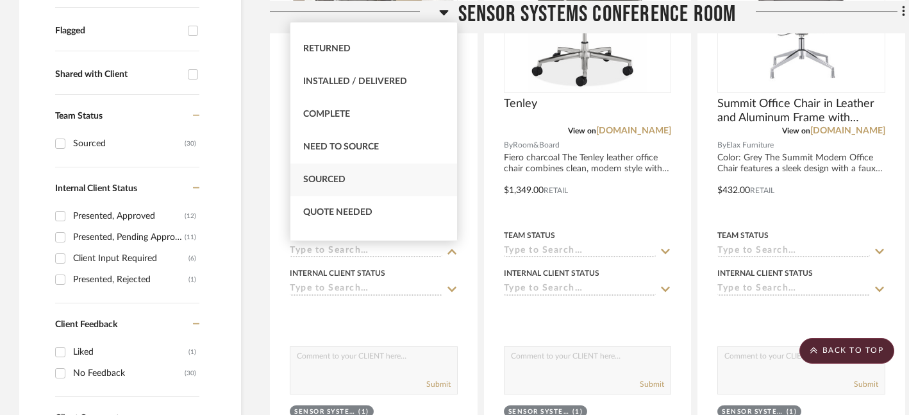
click at [323, 175] on span "Sourced" at bounding box center [324, 179] width 42 height 9
type input "[DATE]"
type input "Sourced"
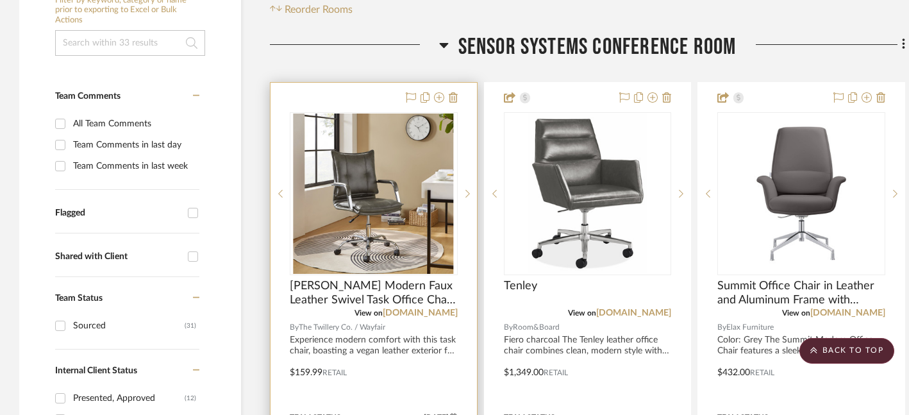
scroll to position [259, 0]
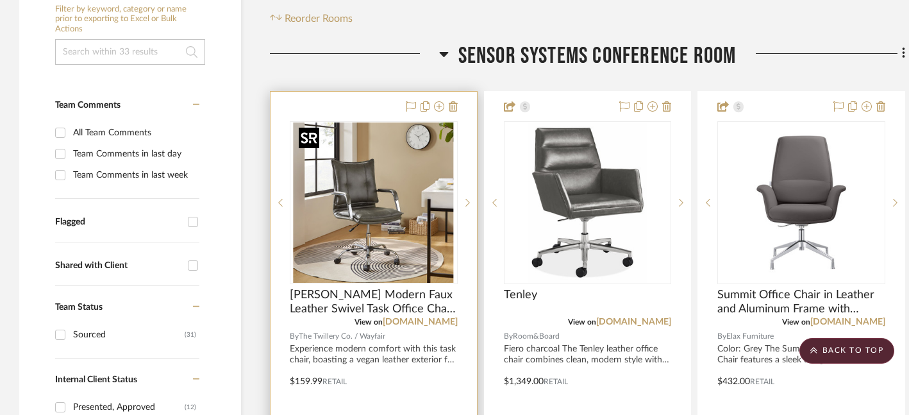
click at [377, 215] on img "0" at bounding box center [374, 202] width 160 height 160
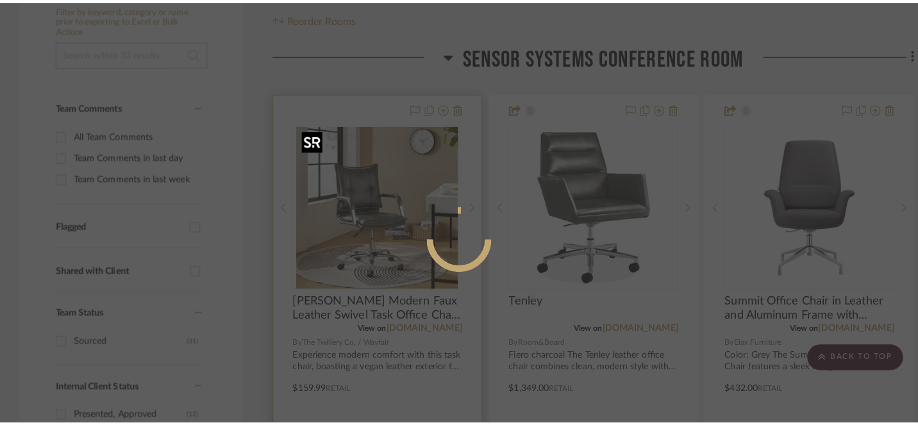
scroll to position [0, 0]
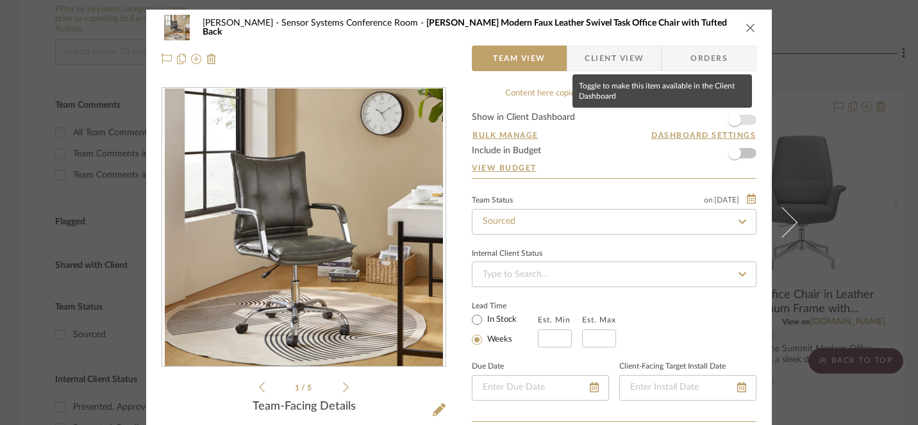
click at [736, 121] on span "button" at bounding box center [735, 120] width 13 height 13
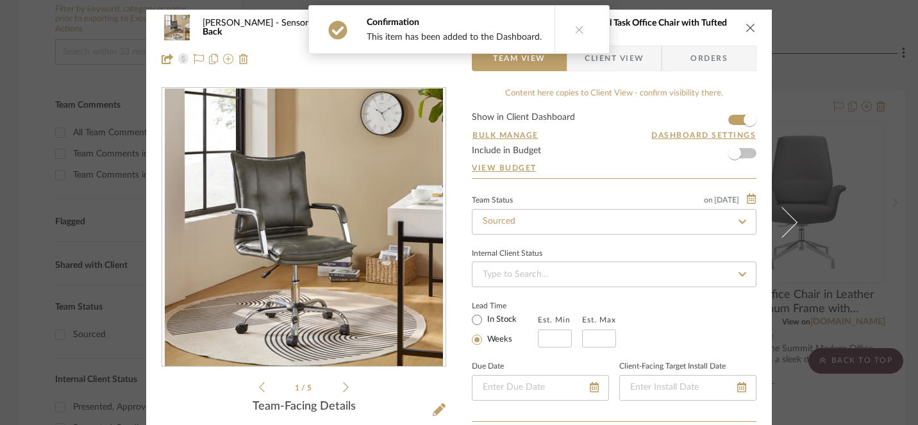
click at [748, 28] on icon "close" at bounding box center [751, 27] width 10 height 10
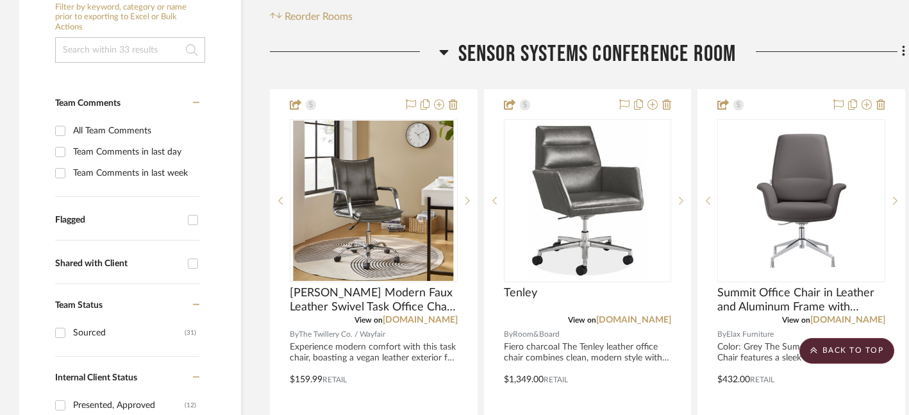
scroll to position [262, 0]
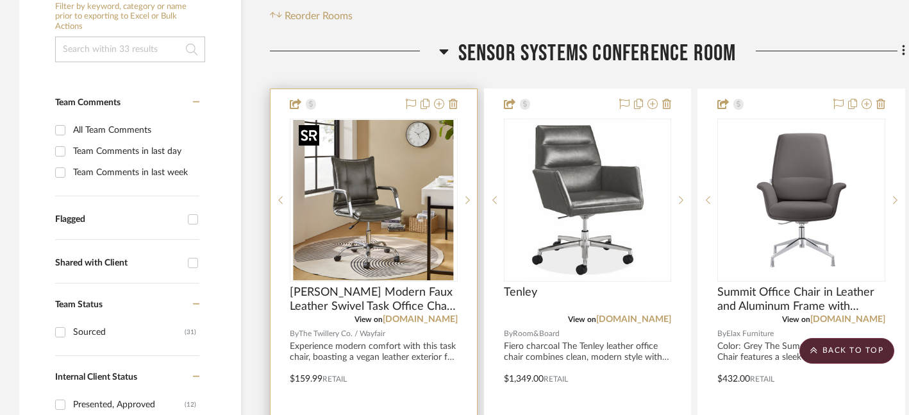
click at [369, 203] on img "0" at bounding box center [374, 200] width 160 height 160
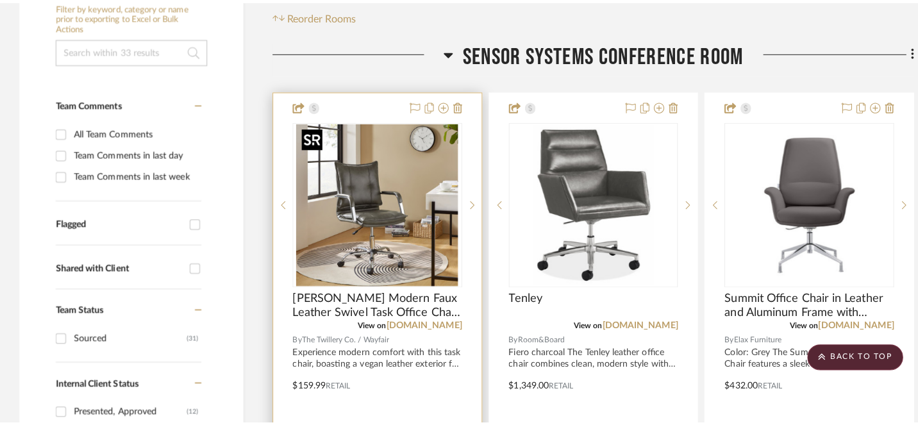
scroll to position [0, 0]
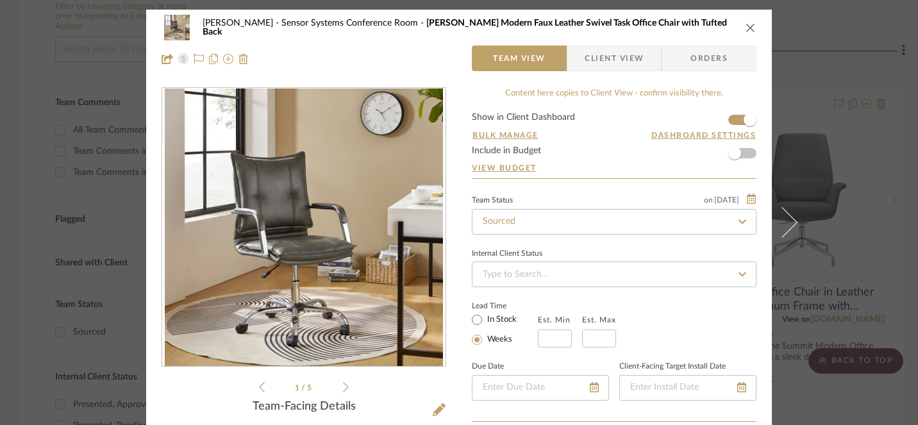
click at [747, 24] on icon "close" at bounding box center [751, 27] width 10 height 10
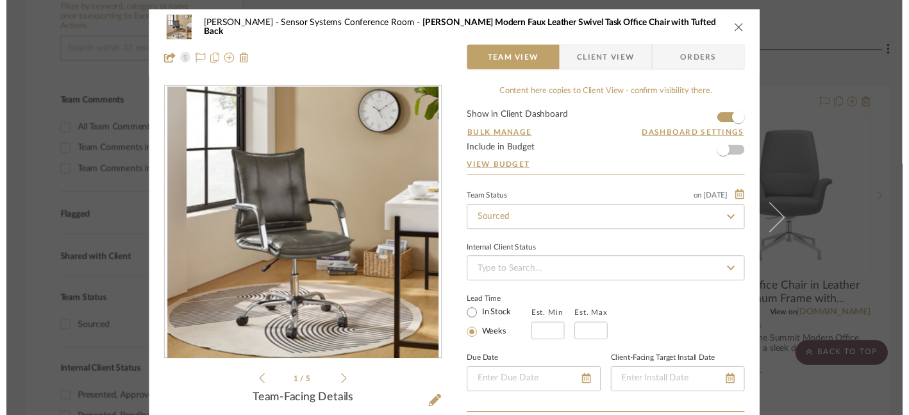
scroll to position [262, 0]
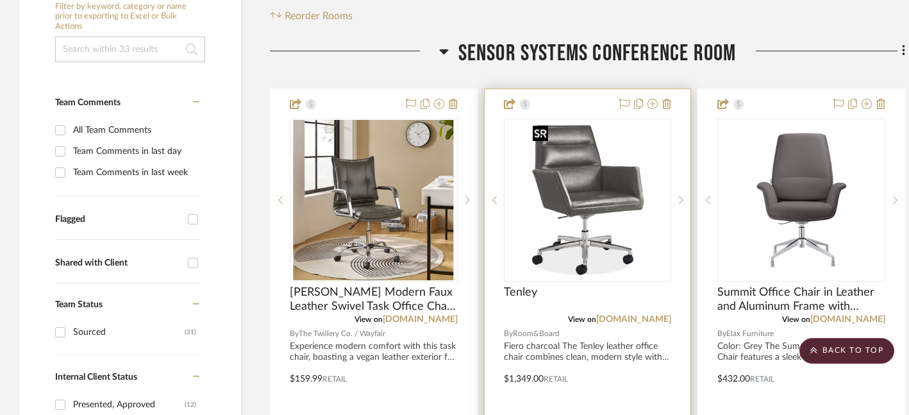
click at [612, 189] on img "0" at bounding box center [588, 200] width 120 height 160
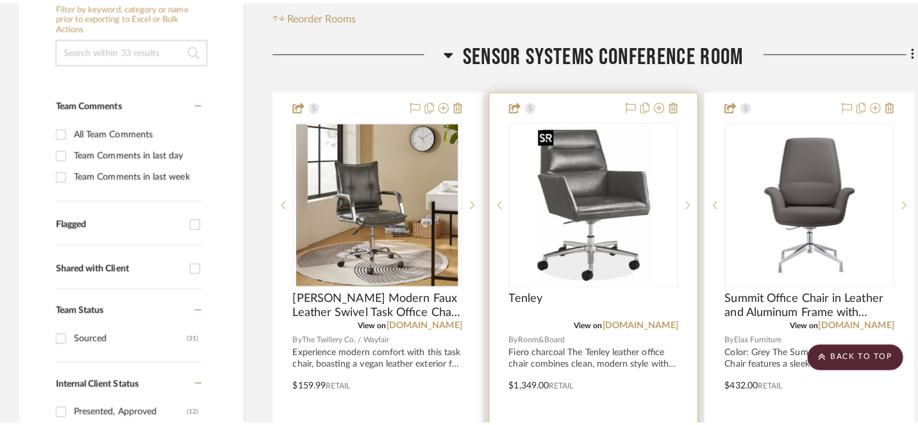
scroll to position [0, 0]
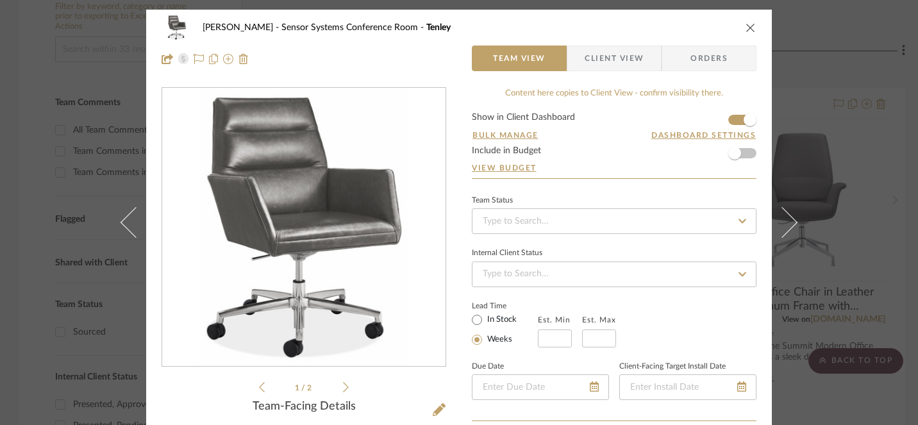
click at [747, 31] on icon "close" at bounding box center [751, 27] width 10 height 10
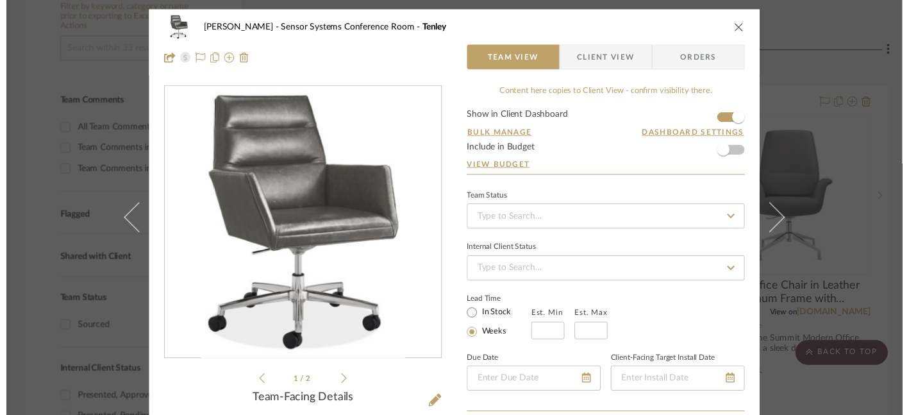
scroll to position [262, 0]
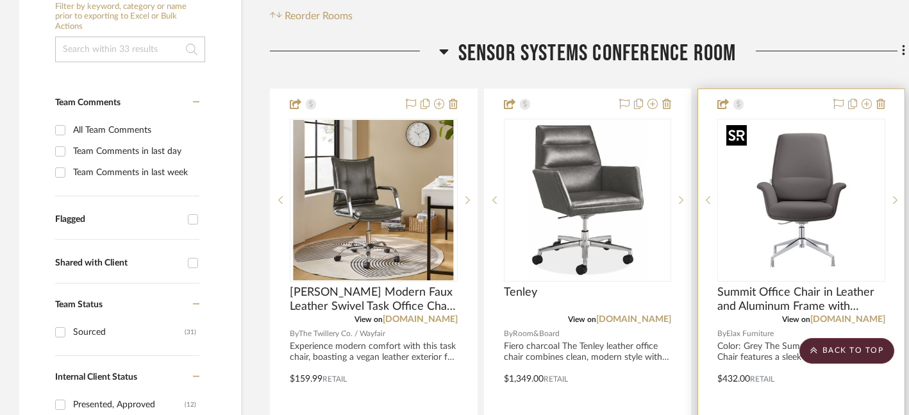
click at [802, 201] on img "0" at bounding box center [801, 200] width 160 height 160
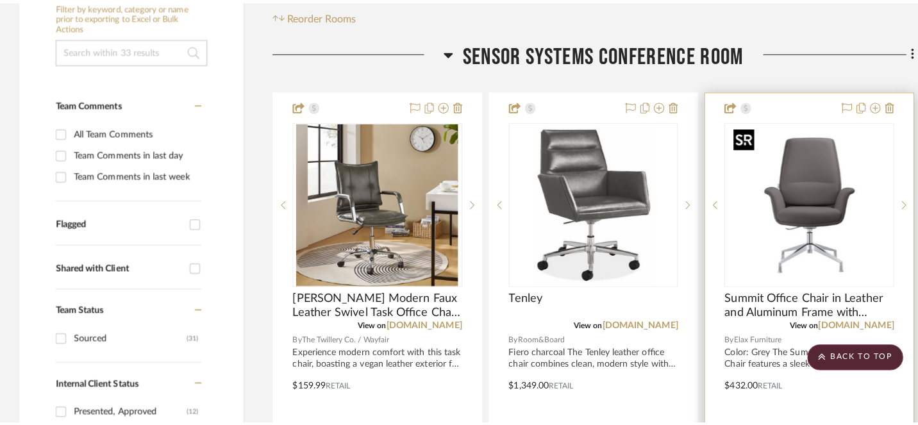
scroll to position [0, 0]
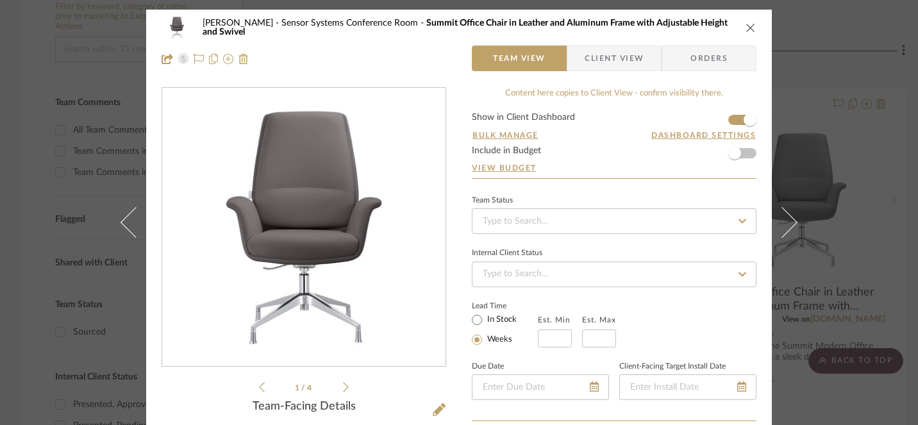
click at [746, 28] on icon "close" at bounding box center [751, 27] width 10 height 10
